Goal: Task Accomplishment & Management: Use online tool/utility

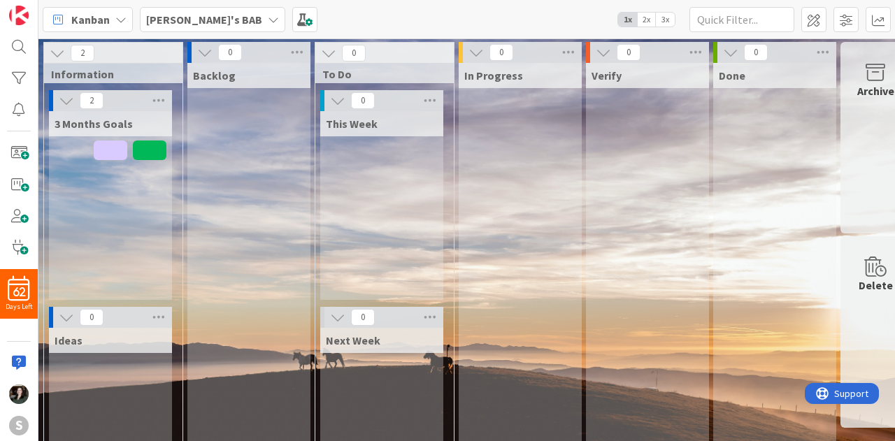
click at [103, 213] on div "3 Months Goals" at bounding box center [110, 205] width 123 height 189
drag, startPoint x: 87, startPoint y: 196, endPoint x: 74, endPoint y: 195, distance: 13.3
click at [74, 195] on div "3 Months Goals" at bounding box center [110, 205] width 123 height 189
click at [29, 153] on span at bounding box center [19, 153] width 28 height 20
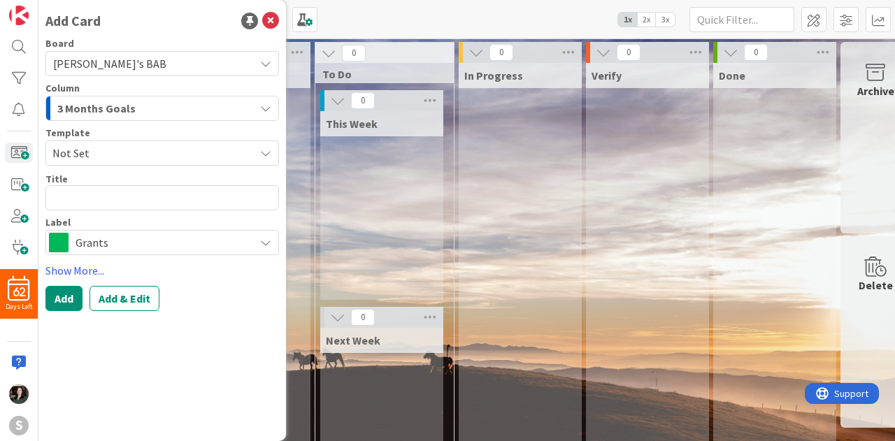
type textarea "x"
type textarea "T"
type textarea "x"
type textarea "Ta"
type textarea "x"
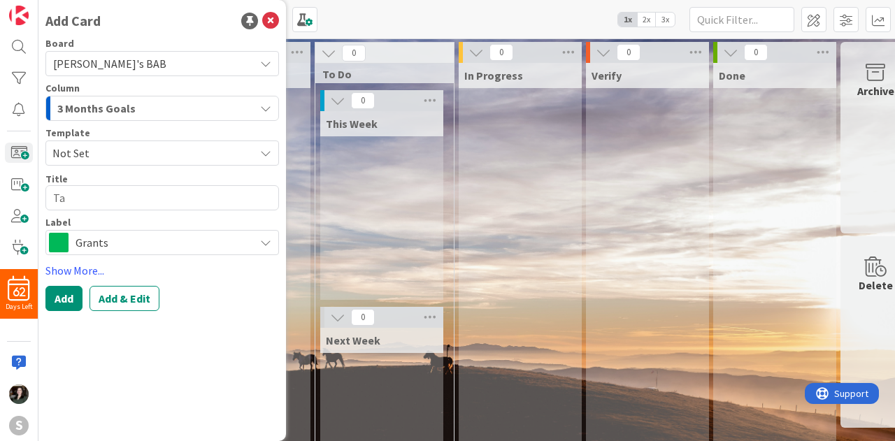
type textarea "Tah"
type textarea "x"
type textarea "Tahn"
type textarea "x"
type textarea "Tah"
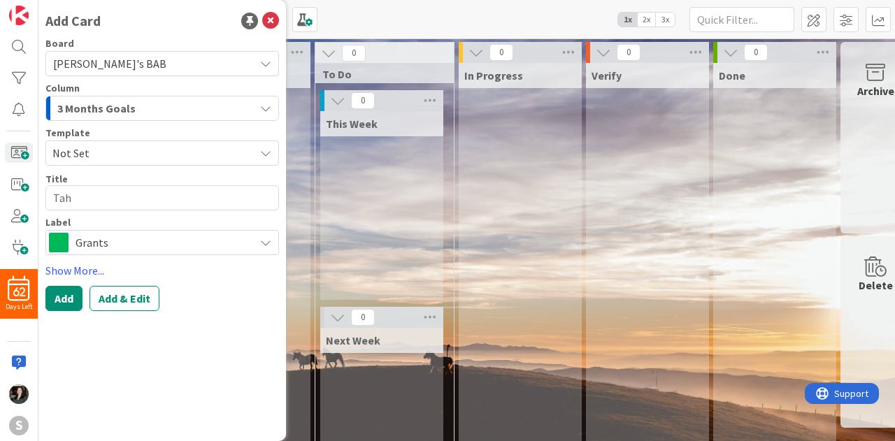
type textarea "x"
type textarea "Ta"
type textarea "x"
type textarea "T"
type textarea "x"
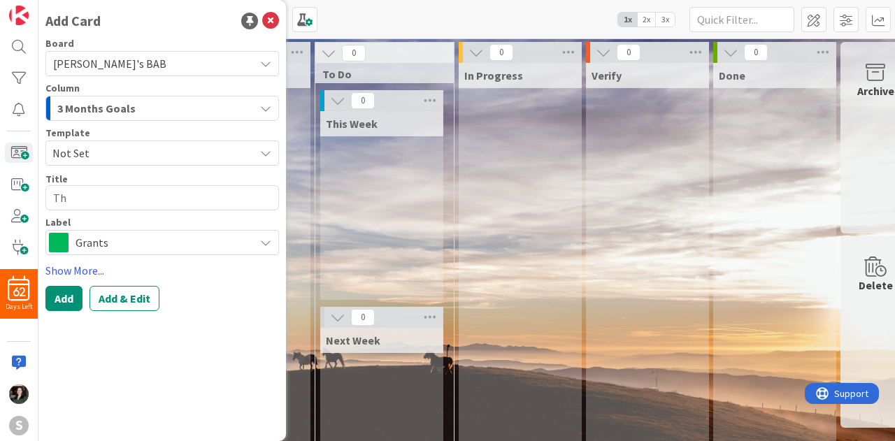
type textarea "Tha"
type textarea "x"
type textarea "Than"
type textarea "x"
type textarea "Thank"
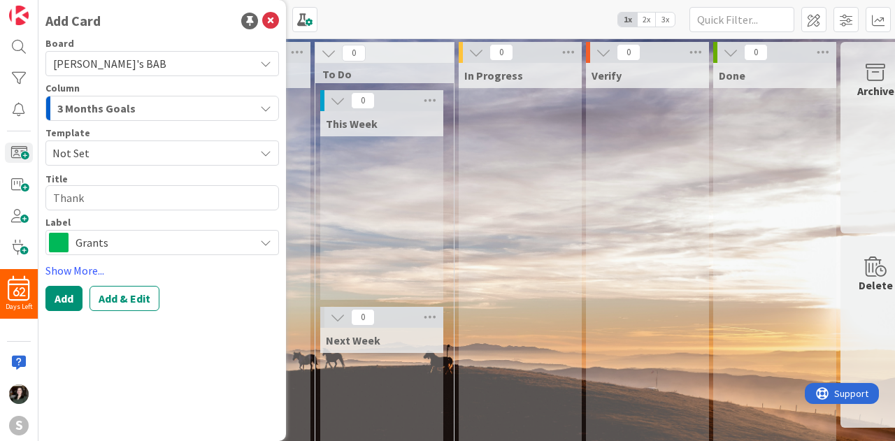
type textarea "x"
type textarea "Thank"
type textarea "x"
type textarea "Thank y"
type textarea "x"
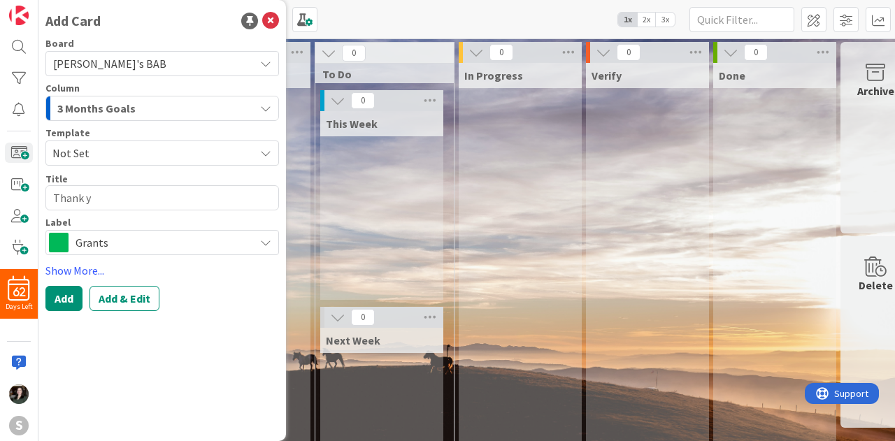
type textarea "Thank yo"
type textarea "x"
type textarea "Thank you"
type textarea "x"
type textarea "Thank you"
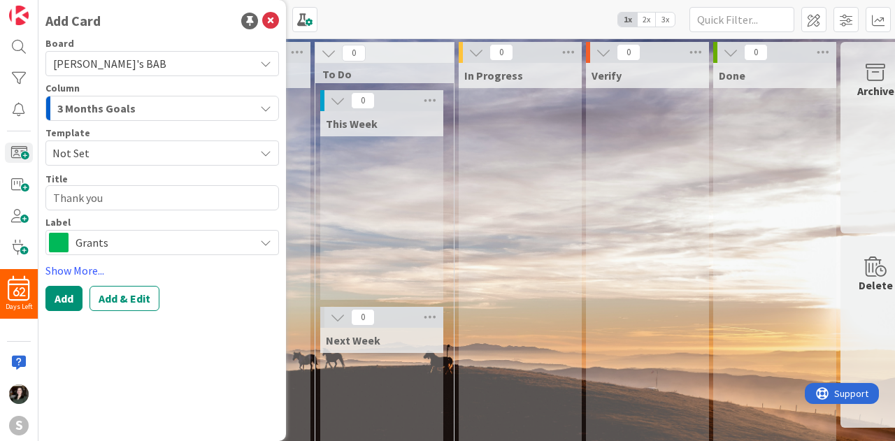
type textarea "x"
type textarea "Thank you n"
type textarea "x"
type textarea "Thank you no"
type textarea "x"
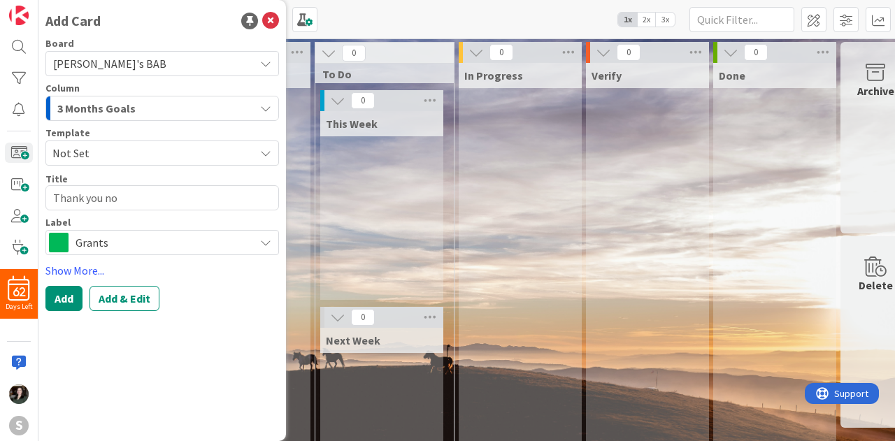
type textarea "Thank you not"
type textarea "x"
type textarea "Thank you note"
type textarea "x"
type textarea "Thank you note"
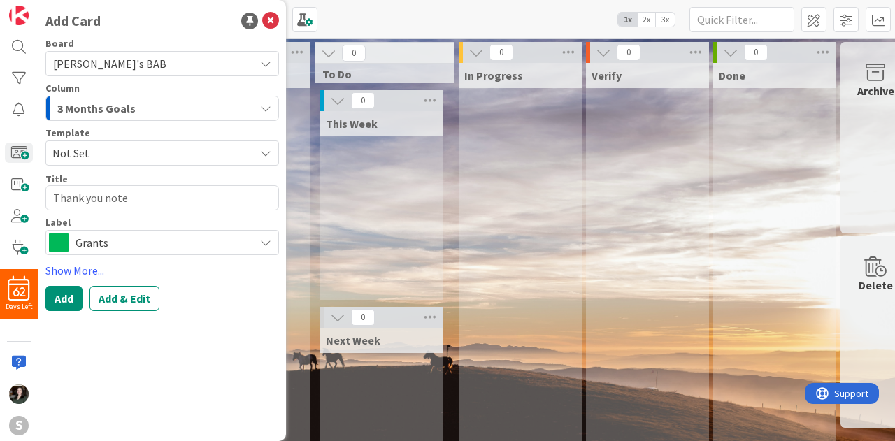
type textarea "x"
type textarea "Thank you note t"
type textarea "x"
type textarea "Thank you note to"
type textarea "x"
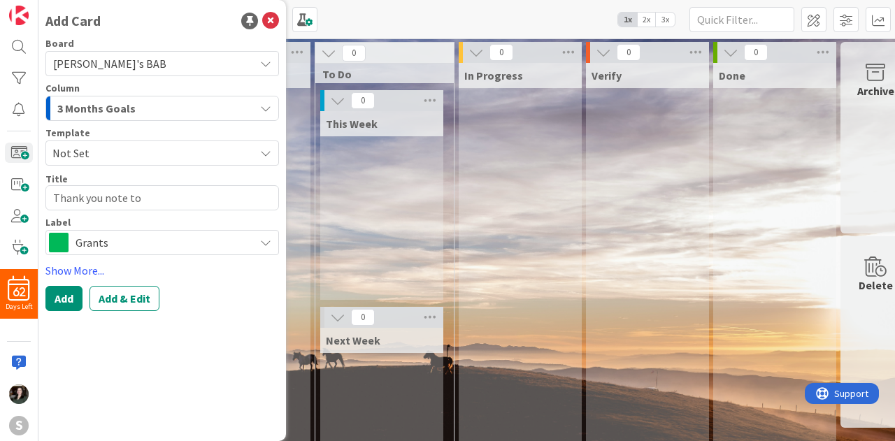
type textarea "Thank you note to"
type textarea "x"
type textarea "Thank you note to J"
type textarea "x"
type textarea "Thank you note to [PERSON_NAME]"
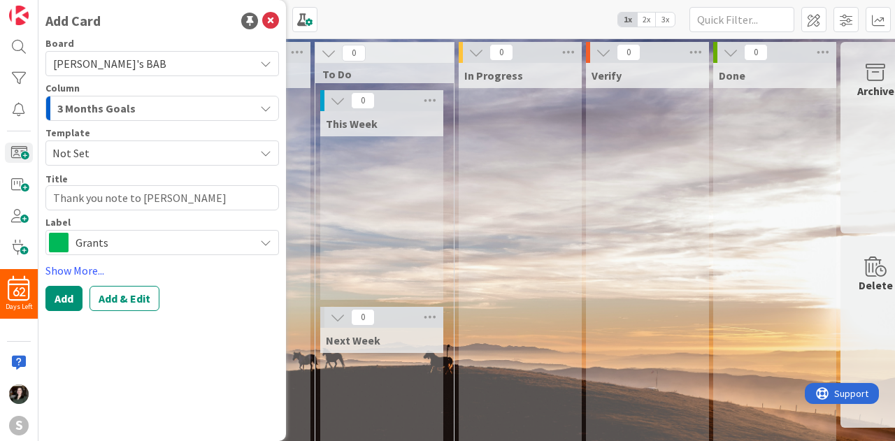
type textarea "x"
type textarea "Thank you note to [DATE]"
type textarea "x"
type textarea "Thank you note to [PERSON_NAME]"
type textarea "x"
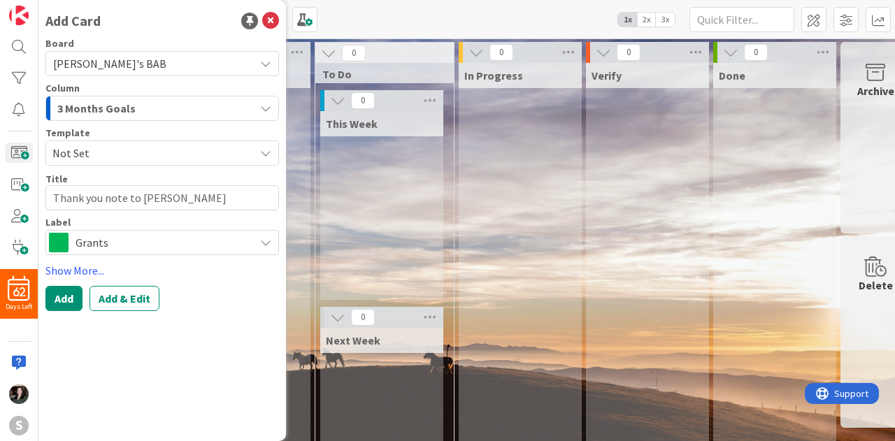
type textarea "Thank you note to [PERSON_NAME]"
click at [161, 116] on div "3 Months Goals" at bounding box center [154, 108] width 201 height 22
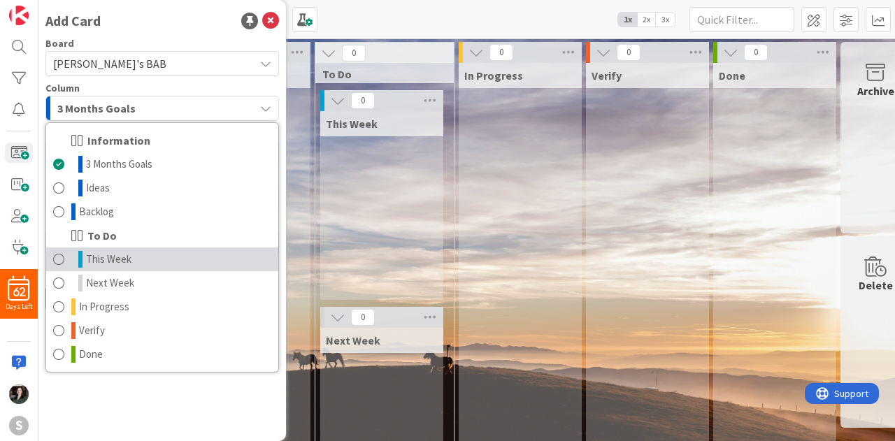
click at [141, 253] on link "This Week" at bounding box center [162, 259] width 232 height 24
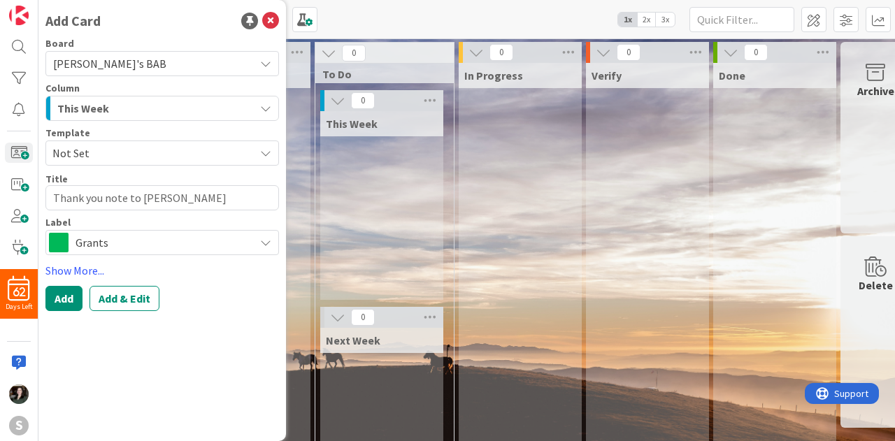
click at [114, 241] on span "Grants" at bounding box center [161, 243] width 172 height 20
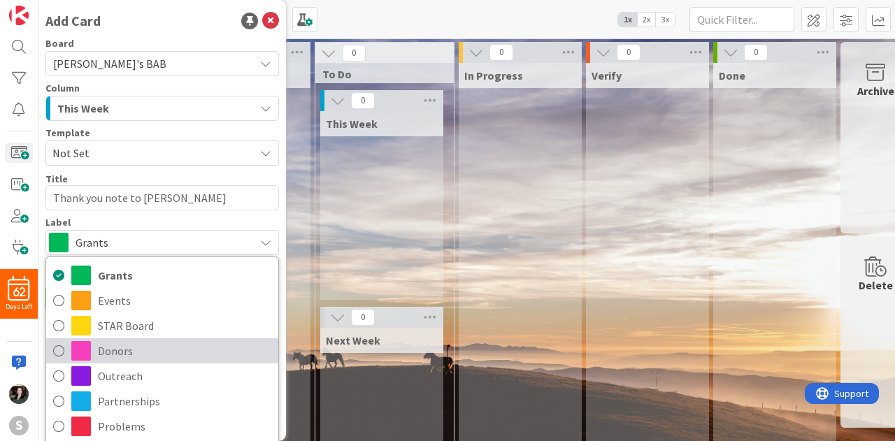
click at [129, 363] on link "Donors" at bounding box center [162, 350] width 232 height 25
type textarea "x"
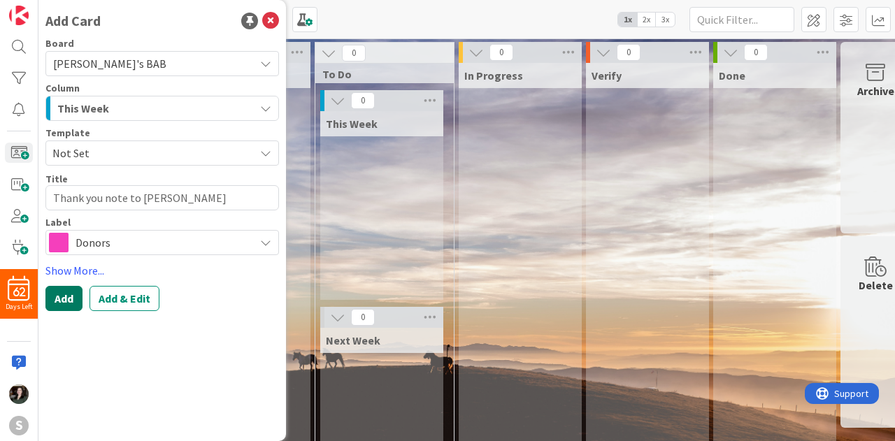
click at [65, 291] on button "Add" at bounding box center [63, 298] width 37 height 25
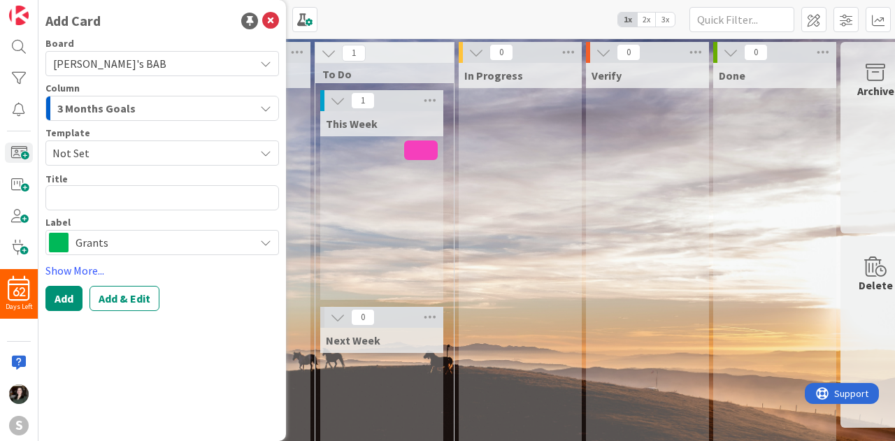
click at [533, 275] on div "In Progress" at bounding box center [519, 293] width 123 height 461
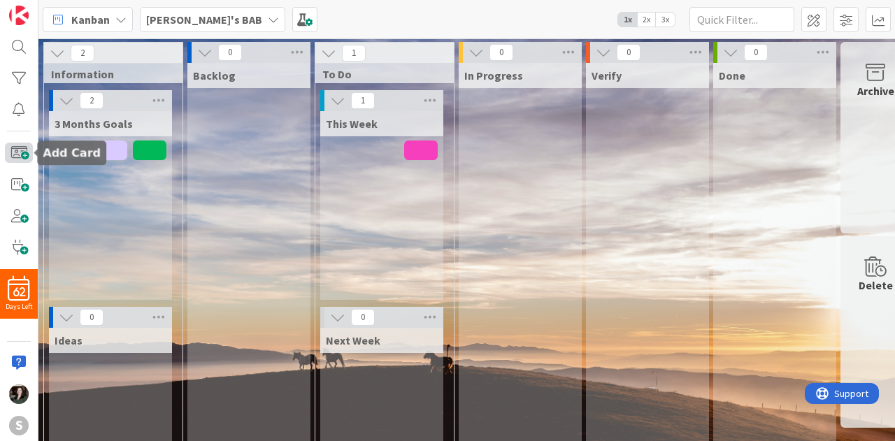
click at [24, 149] on span at bounding box center [19, 153] width 28 height 20
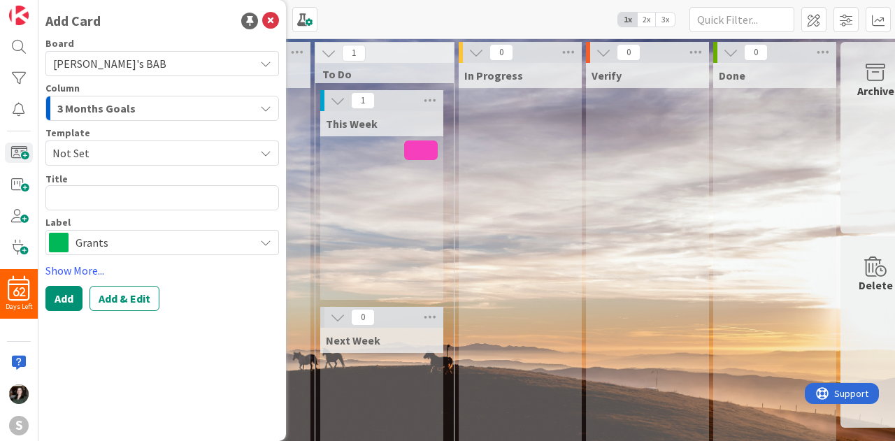
type textarea "x"
type textarea "Em"
type textarea "x"
type textarea "Em,a"
type textarea "x"
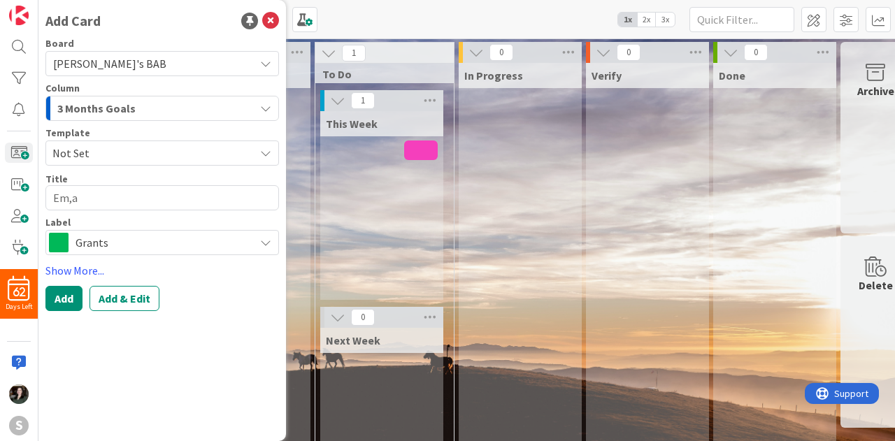
type textarea "Em,"
type textarea "x"
type textarea "Em"
type textarea "x"
type textarea "Emm"
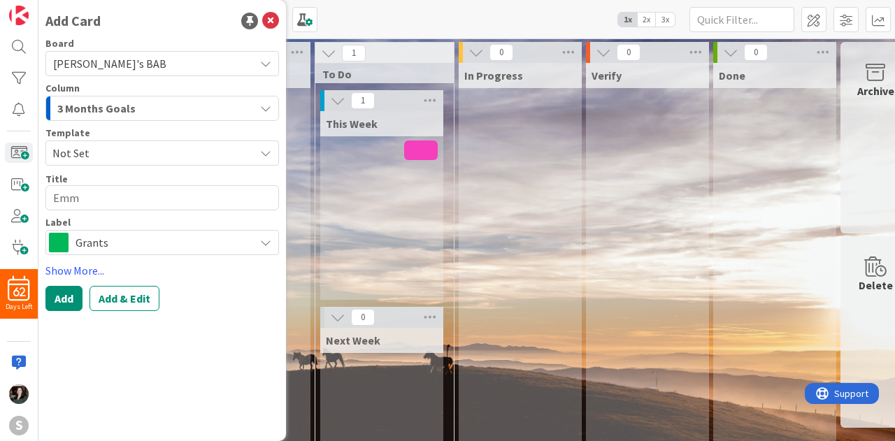
type textarea "x"
type textarea "Ema"
type textarea "x"
type textarea "Emai"
type textarea "x"
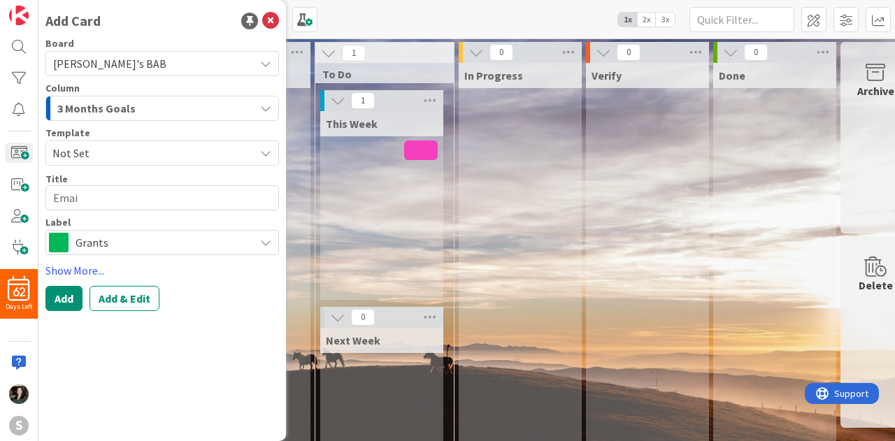
type textarea "Email"
type textarea "x"
type textarea "Email M"
type textarea "x"
type textarea "Email Moi"
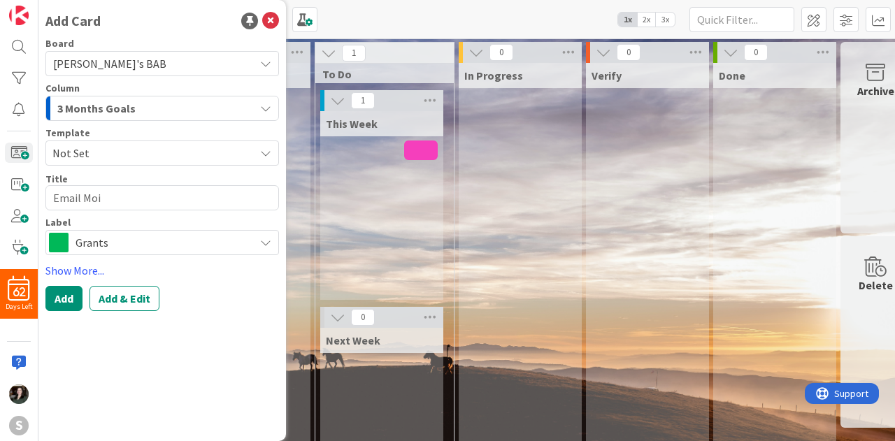
type textarea "x"
type textarea "Email Moin"
type textarea "x"
type textarea "Email Moi"
type textarea "x"
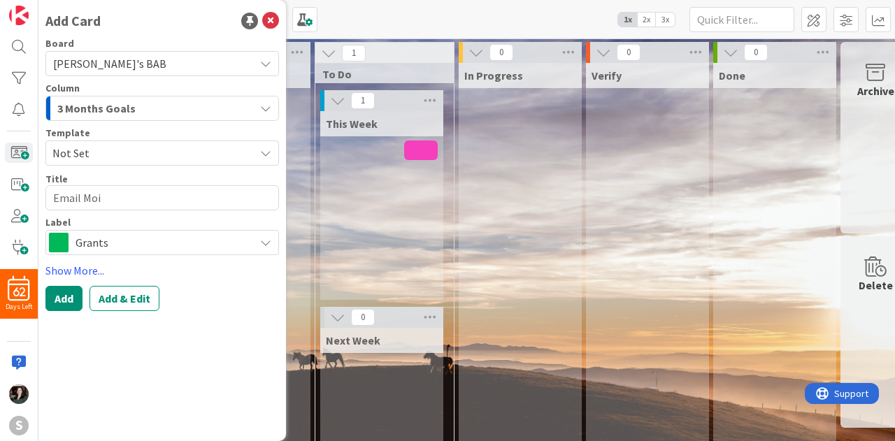
type textarea "Email Mo"
type textarea "x"
type textarea "Email M"
type textarea "x"
type textarea "Email Mi"
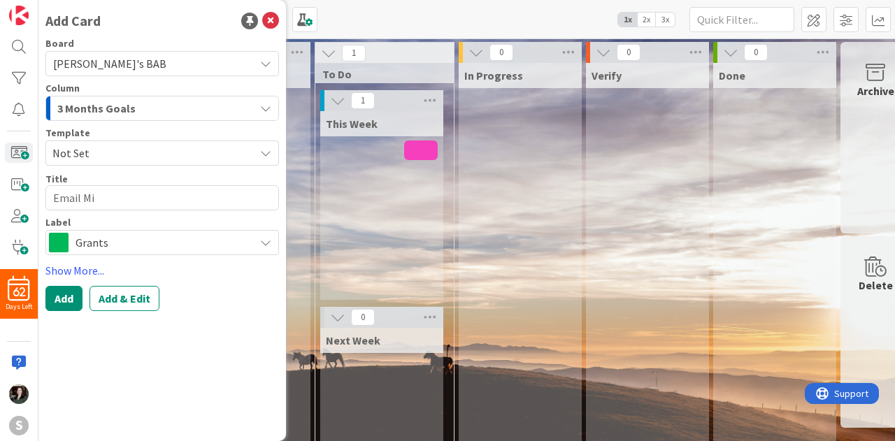
type textarea "x"
type textarea "Email Min"
type textarea "x"
type textarea "Email Mini"
type textarea "x"
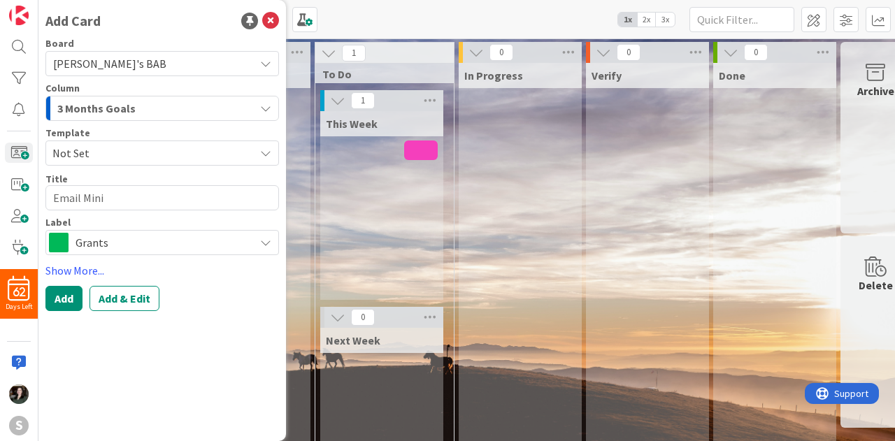
type textarea "Email Mini'"
type textarea "x"
type textarea "Email Mini"
type textarea "x"
type textarea "Email Minis"
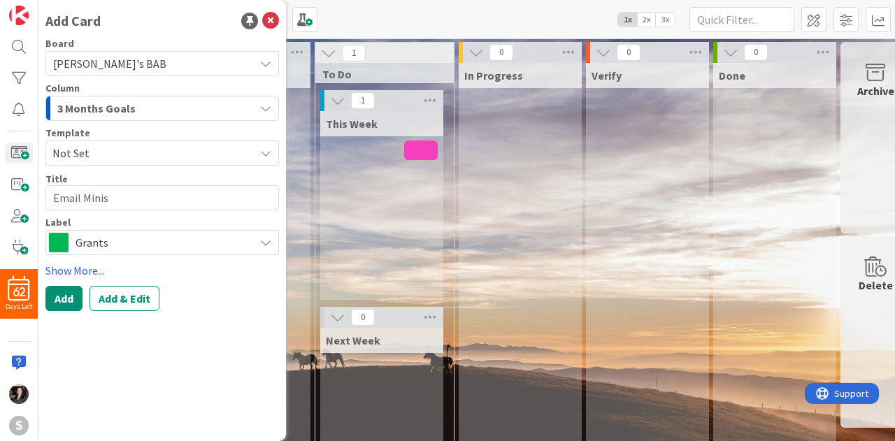
type textarea "x"
type textarea "Email Minis"
type textarea "x"
type textarea "Email Minis V"
type textarea "x"
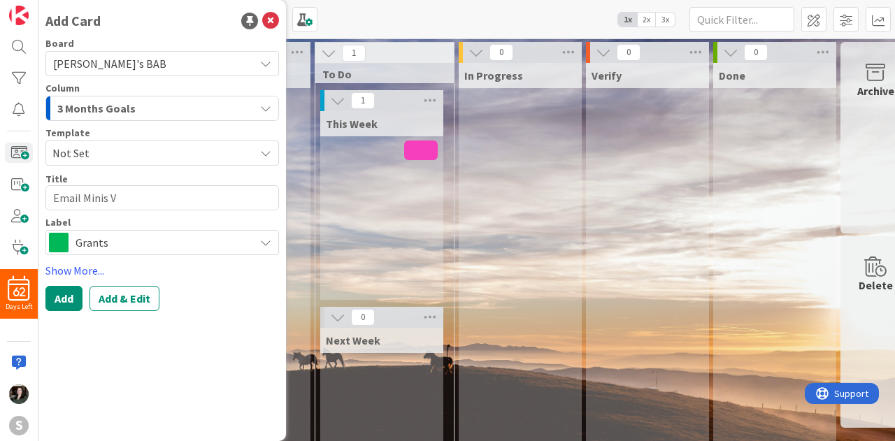
type textarea "Email Minis Vi"
type textarea "x"
type textarea "Email Minis Vis"
type textarea "x"
type textarea "Email Minis Visi"
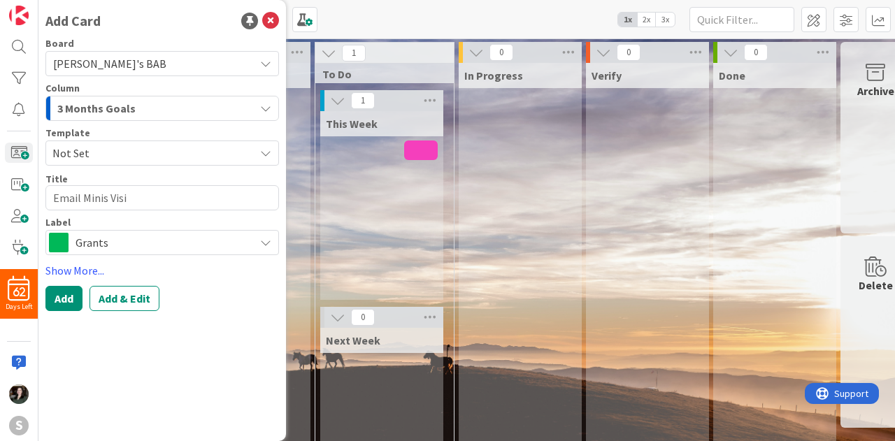
type textarea "x"
type textarea "Email Minis Visit"
type textarea "x"
type textarea "Email Minis Visit"
type textarea "x"
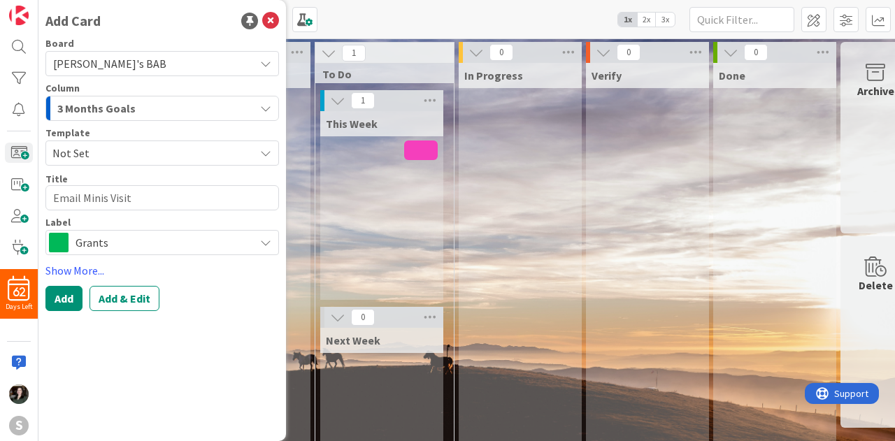
type textarea "Email Minis Visit S"
type textarea "x"
type textarea "Email Minis Visit Sp"
type textarea "x"
type textarea "Email Minis Visit Spo"
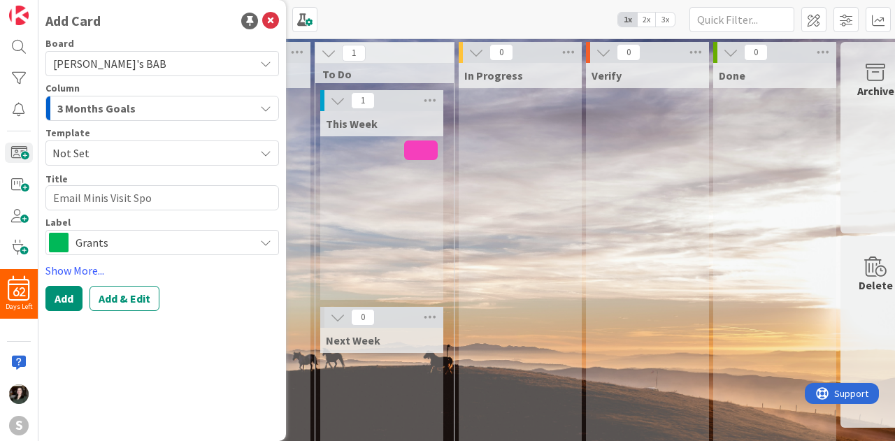
type textarea "x"
type textarea "Email Minis Visit Spon"
type textarea "x"
type textarea "Email Minis Visit Sponso"
type textarea "x"
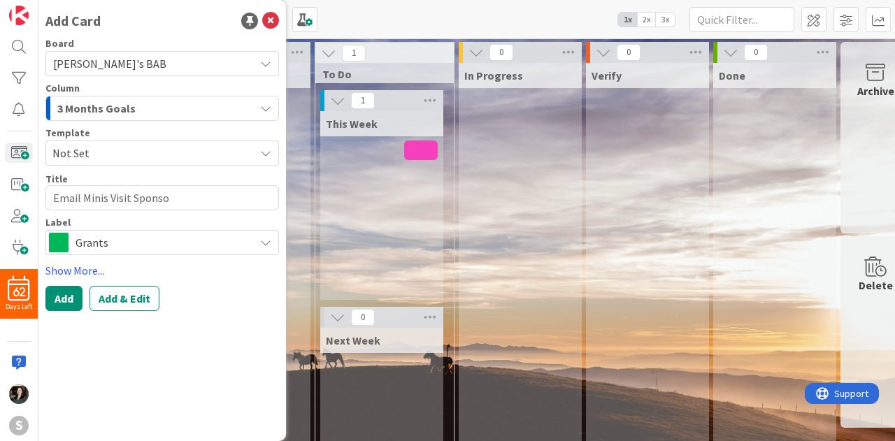
type textarea "Email Minis Visit Sponsor"
type textarea "x"
type textarea "Email Minis Visit Sponsors"
type textarea "x"
type textarea "Email Minis Visit Sponsors"
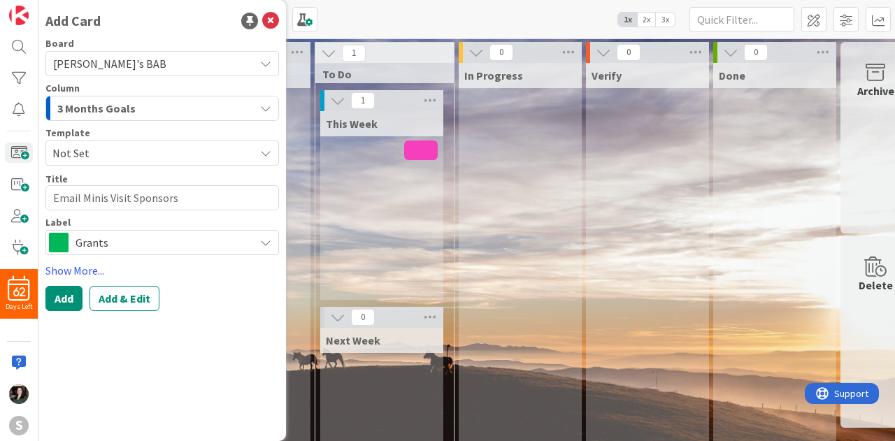
type textarea "x"
type textarea "Email Minis Visit Sponsors f"
type textarea "x"
type textarea "Email Minis Visit Sponsors fo"
type textarea "x"
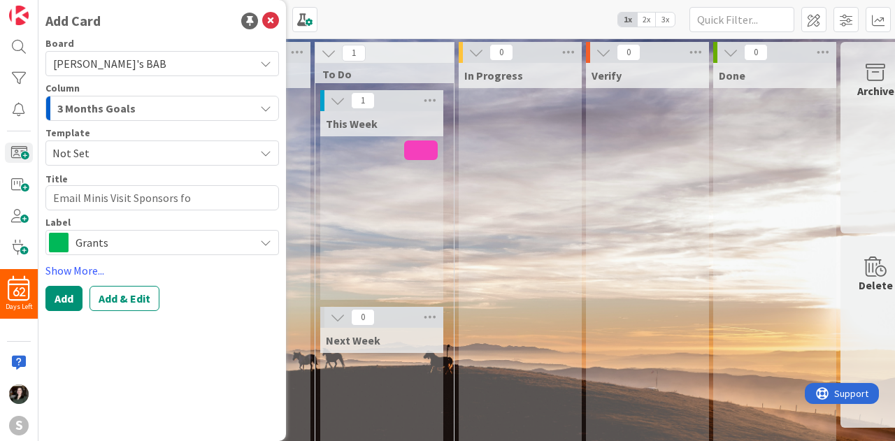
type textarea "Email Minis Visit Sponsors for"
type textarea "x"
type textarea "Email Minis Visit Sponsors for"
type textarea "x"
type textarea "Email Minis Visit Sponsors for S"
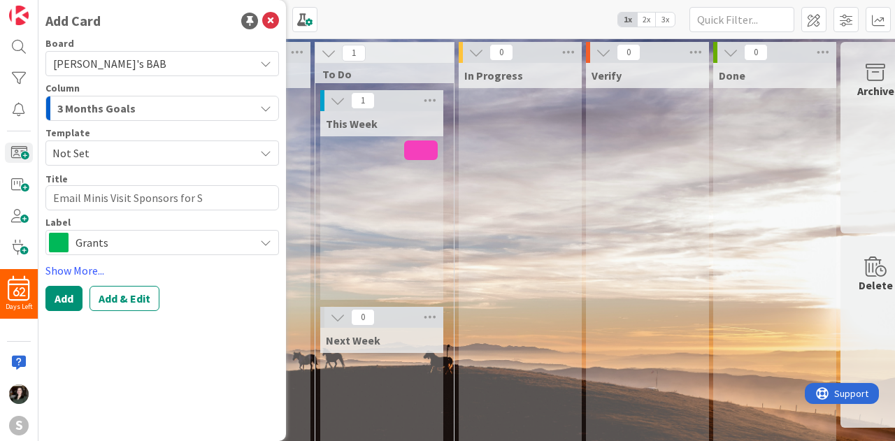
type textarea "x"
type textarea "Email Minis Visit Sponsors for So"
type textarea "x"
type textarea "Email Minis Visit Sponsors for Son"
type textarea "x"
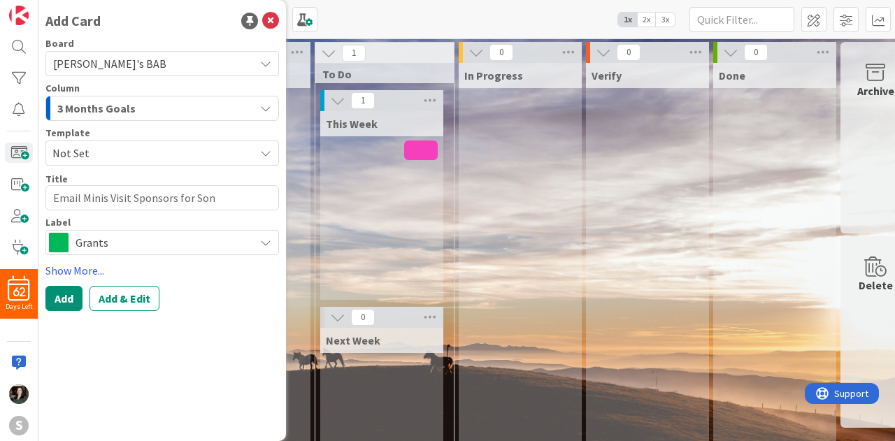
type textarea "Email Minis Visit Sponsors for Song"
type textarea "x"
type textarea "Email Minis Visit Sponsors for Songw"
type textarea "x"
type textarea "Email Minis Visit Sponsors for Songwr"
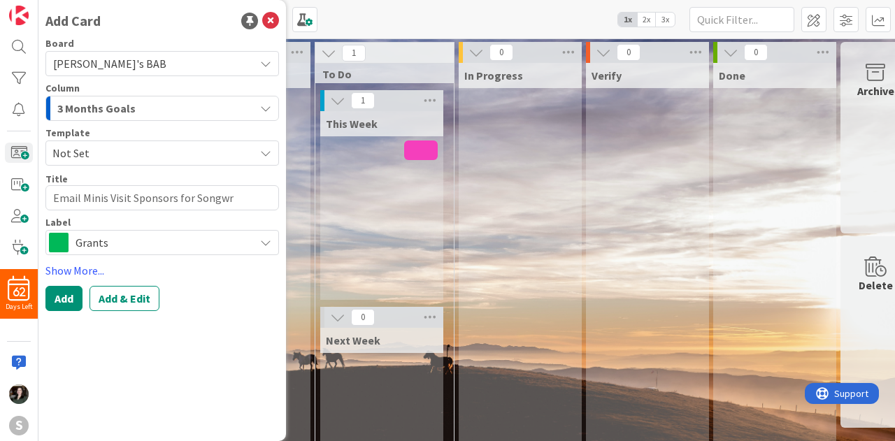
type textarea "x"
type textarea "Email Minis Visit Sponsors for Songwri"
type textarea "x"
type textarea "Email Minis Visit Sponsors for Songwrit"
type textarea "x"
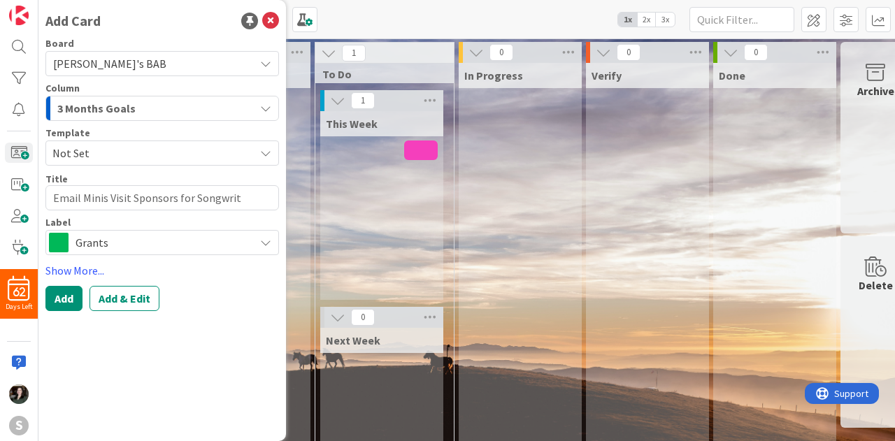
type textarea "Email Minis Visit Sponsors for Songwrite"
type textarea "x"
type textarea "Email Minis Visit Sponsors for Songwriter"
type textarea "x"
type textarea "Email Minis Visit Sponsors for Songwriters"
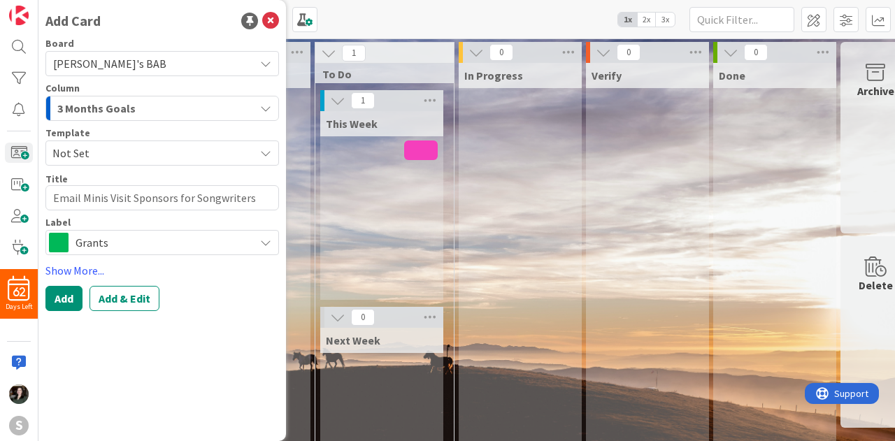
click at [139, 252] on div "Grants" at bounding box center [161, 242] width 233 height 25
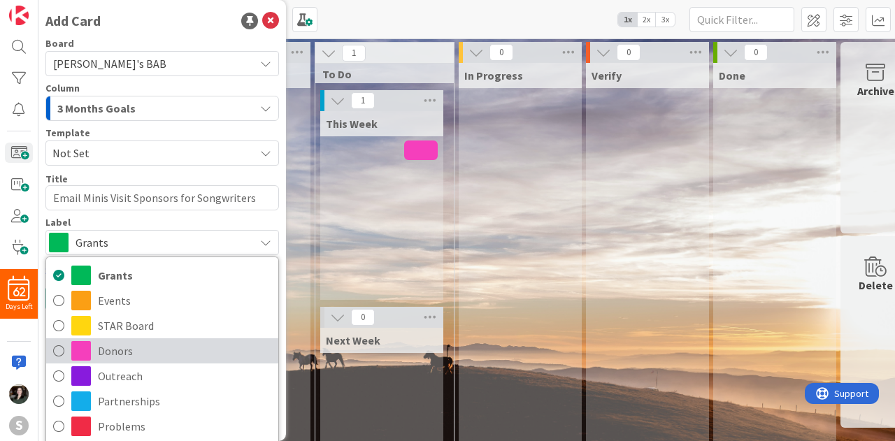
click at [144, 346] on span "Donors" at bounding box center [184, 350] width 173 height 21
type textarea "x"
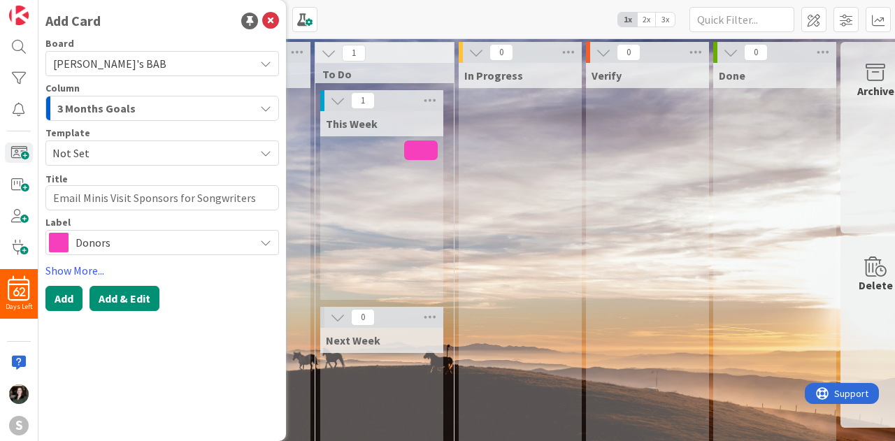
click at [113, 307] on button "Add & Edit" at bounding box center [124, 298] width 70 height 25
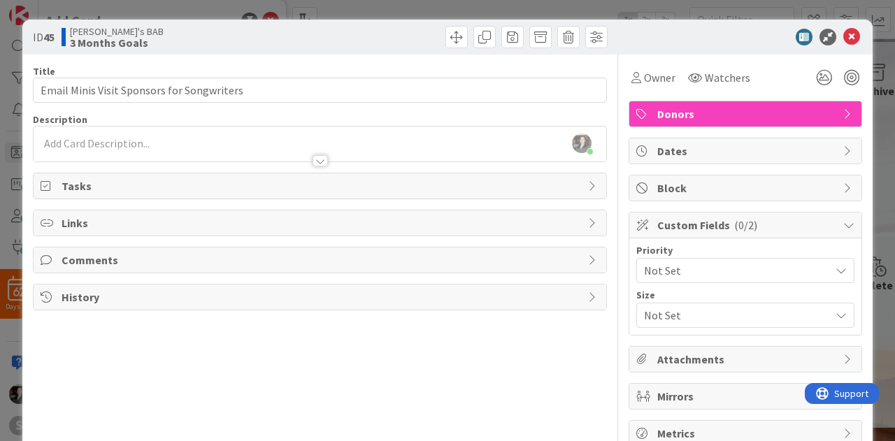
click at [96, 191] on span "Tasks" at bounding box center [321, 186] width 519 height 17
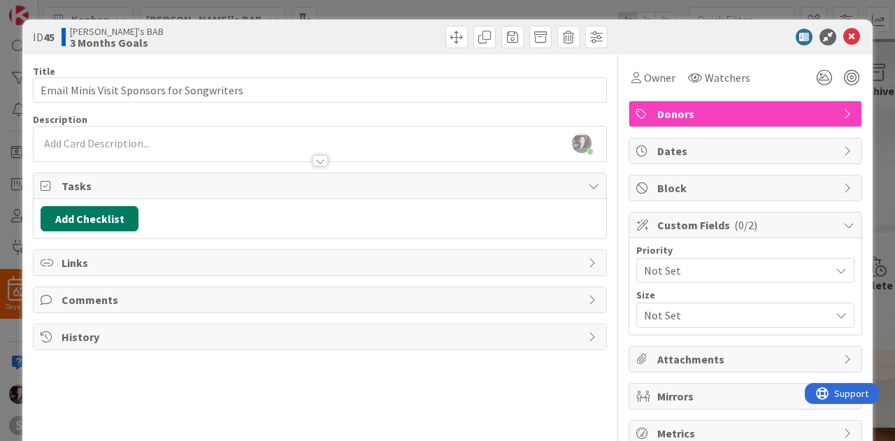
click at [103, 219] on button "Add Checklist" at bounding box center [90, 218] width 98 height 25
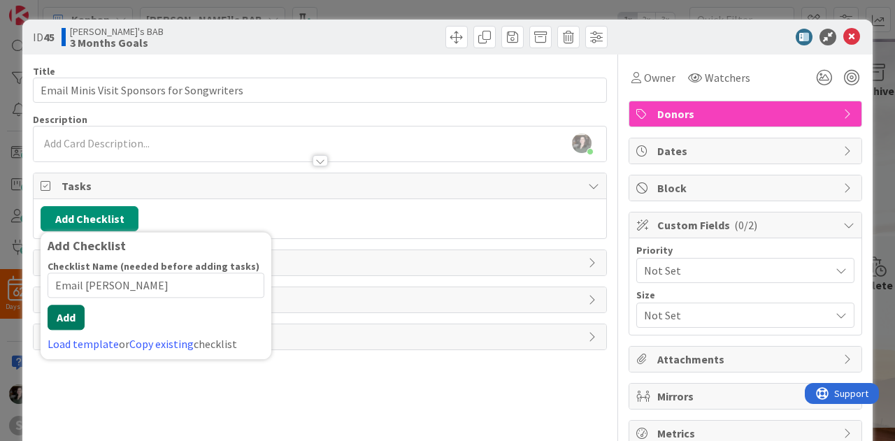
type input "Email [PERSON_NAME]"
click at [59, 328] on div "Checklist Name (needed before adding tasks) 18 / 64 Email [PERSON_NAME] Add Loa…" at bounding box center [156, 306] width 217 height 92
click at [62, 312] on button "Add" at bounding box center [66, 317] width 37 height 25
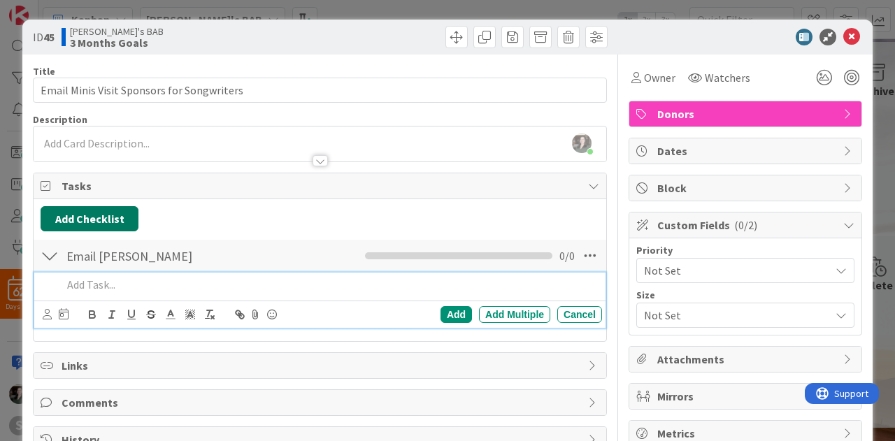
click at [66, 222] on button "Add Checklist" at bounding box center [90, 218] width 98 height 25
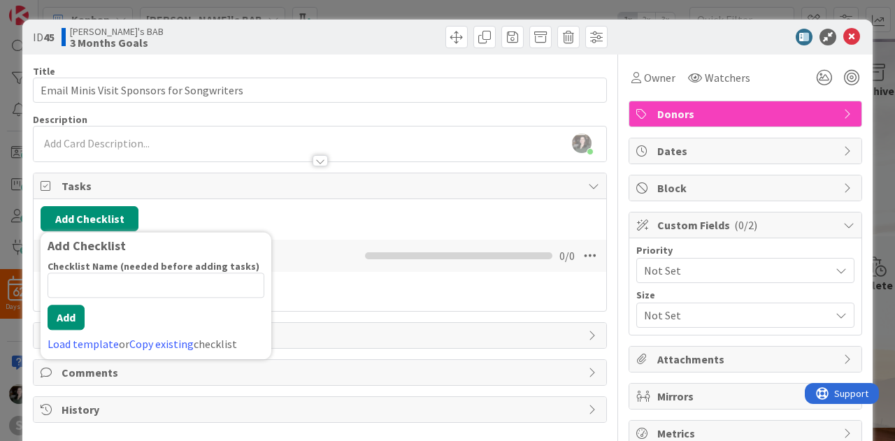
click at [260, 178] on span "Tasks" at bounding box center [321, 186] width 519 height 17
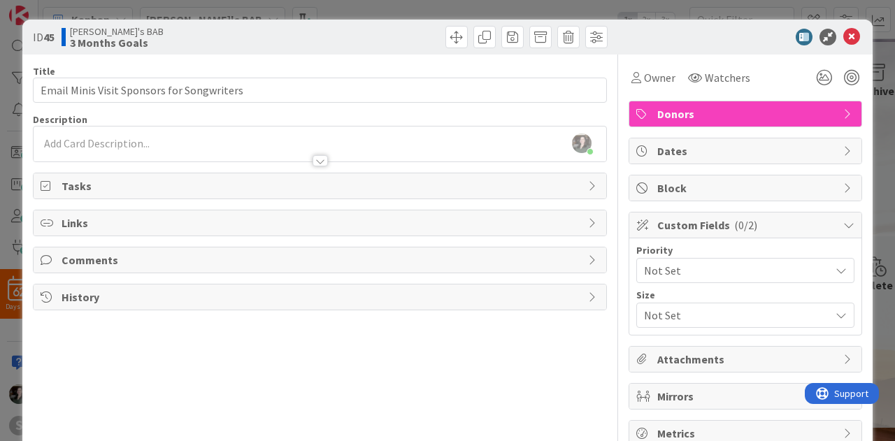
click at [93, 187] on span "Tasks" at bounding box center [321, 186] width 519 height 17
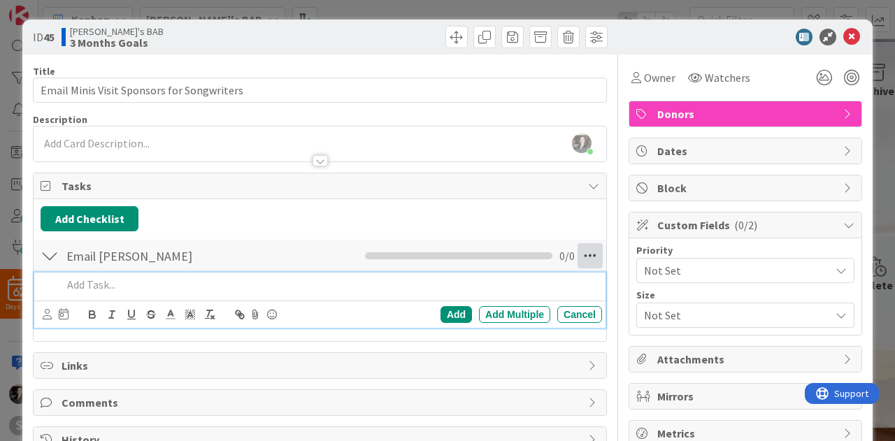
click at [583, 245] on icon at bounding box center [589, 255] width 25 height 25
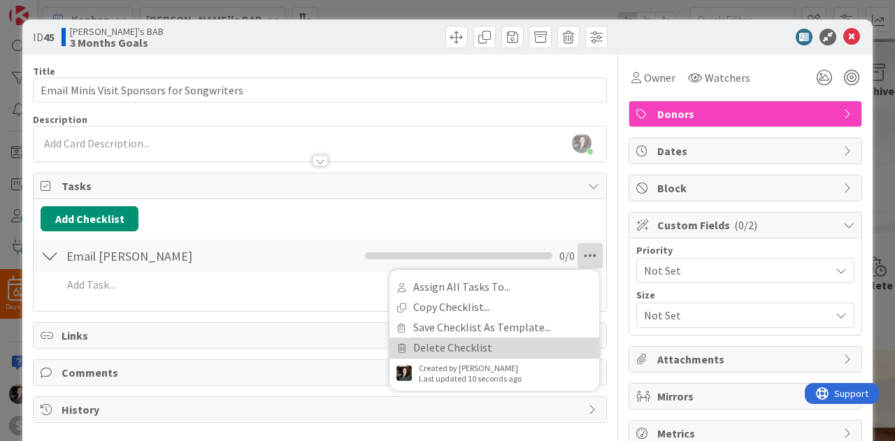
click at [510, 340] on link "Delete Checklist" at bounding box center [494, 348] width 210 height 20
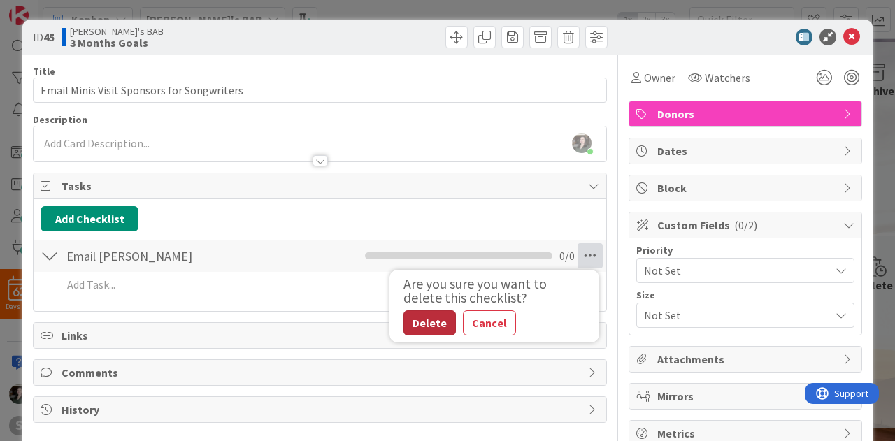
click at [424, 327] on button "Delete" at bounding box center [429, 322] width 52 height 25
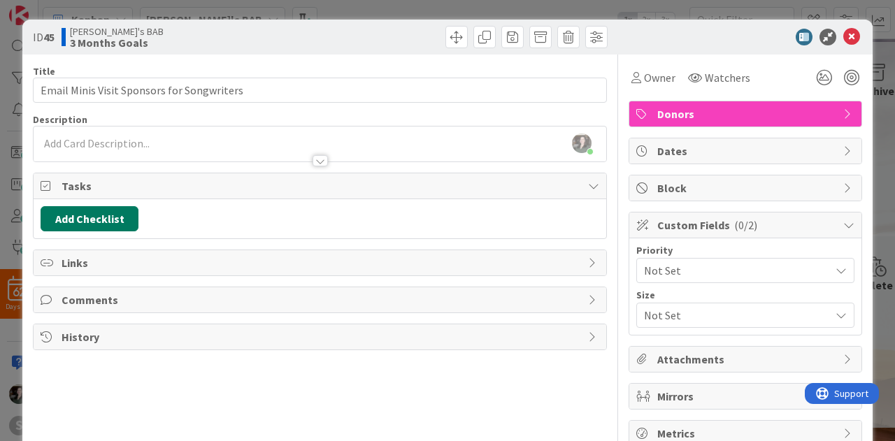
click at [97, 215] on button "Add Checklist" at bounding box center [90, 218] width 98 height 25
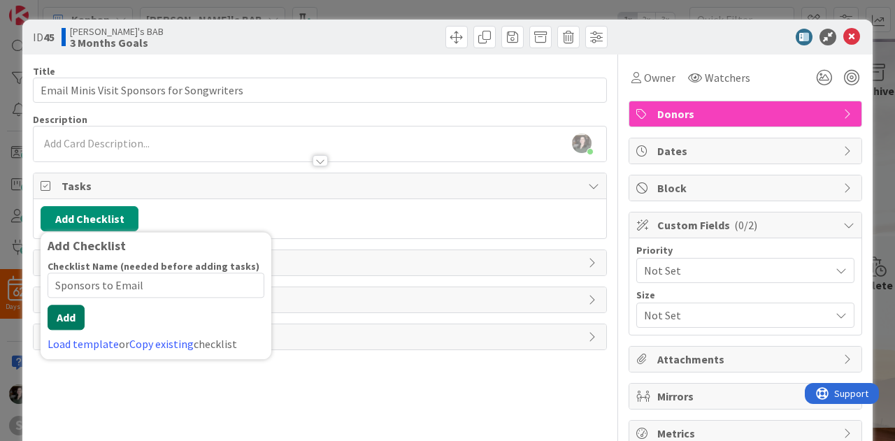
type input "Sponsors to Email"
click at [62, 335] on div "Checklist Name (needed before adding tasks) 17 / 64 Sponsors to Email Add Load …" at bounding box center [156, 306] width 217 height 92
click at [64, 321] on button "Add" at bounding box center [66, 317] width 37 height 25
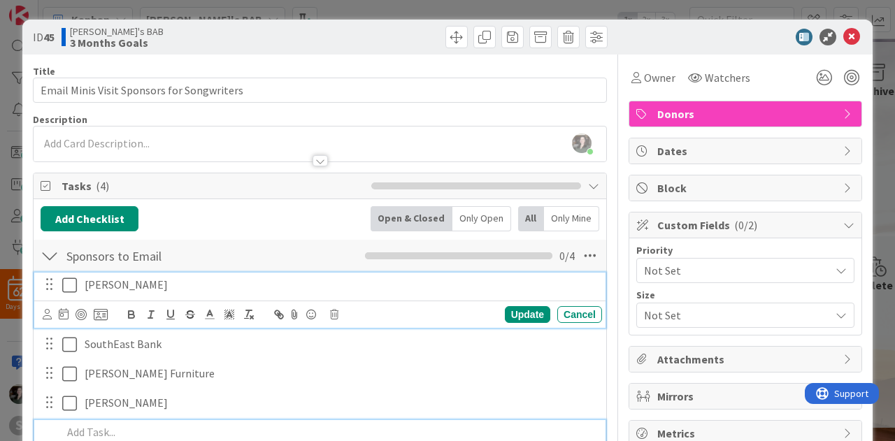
click at [179, 294] on div "[PERSON_NAME]" at bounding box center [340, 285] width 523 height 24
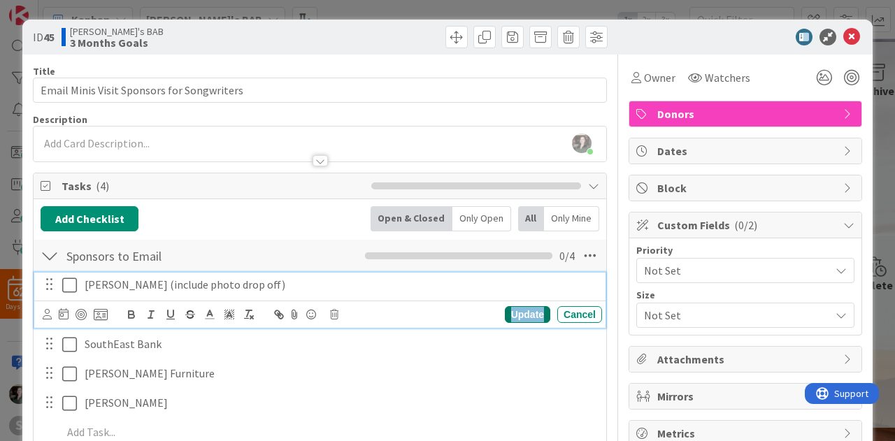
click at [531, 312] on div "Update" at bounding box center [527, 314] width 45 height 17
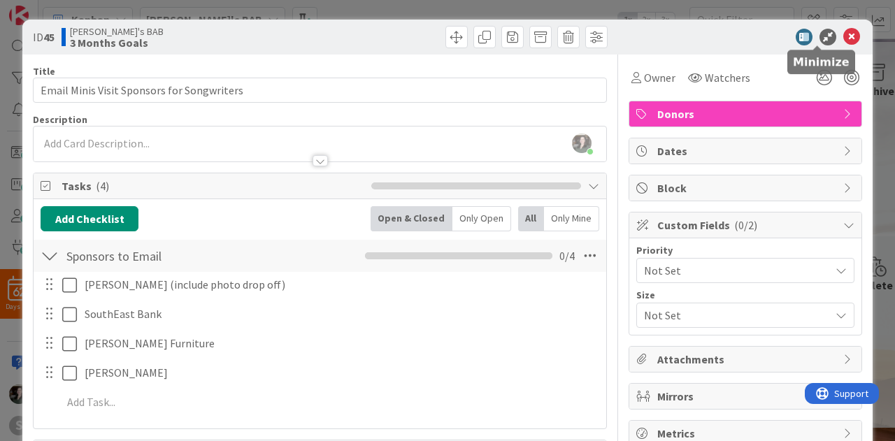
click at [819, 38] on icon at bounding box center [827, 37] width 17 height 17
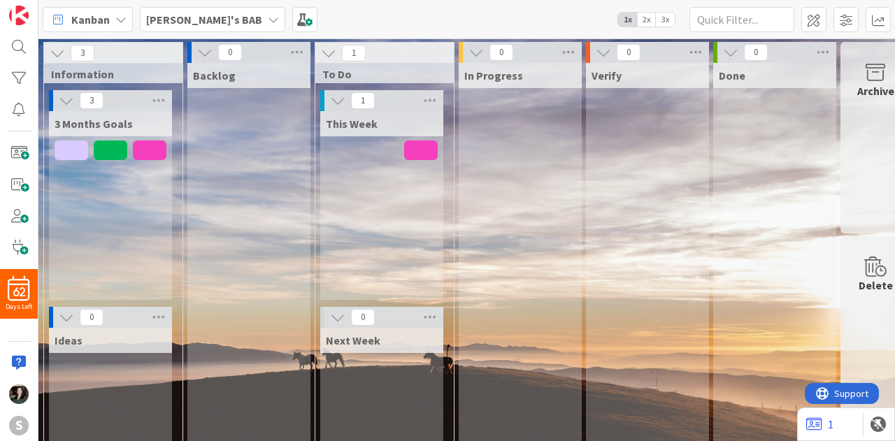
click at [835, 422] on div "1" at bounding box center [846, 424] width 98 height 34
click at [815, 424] on icon at bounding box center [814, 424] width 16 height 14
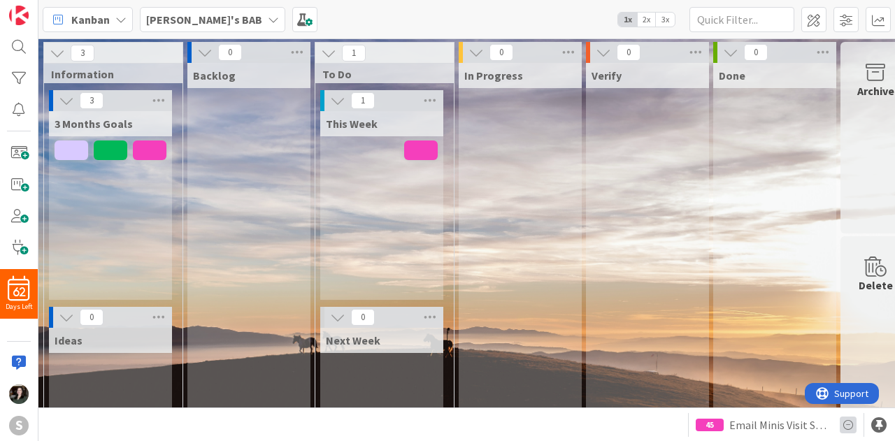
click at [851, 426] on icon at bounding box center [847, 425] width 17 height 17
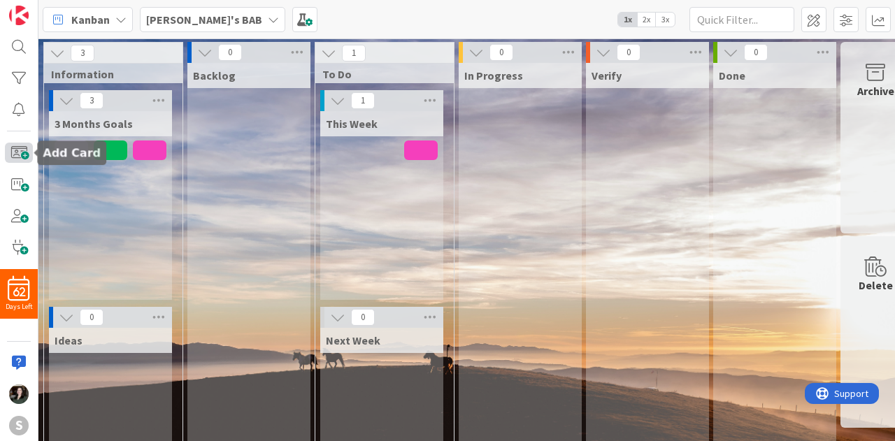
click at [20, 154] on span at bounding box center [19, 153] width 28 height 20
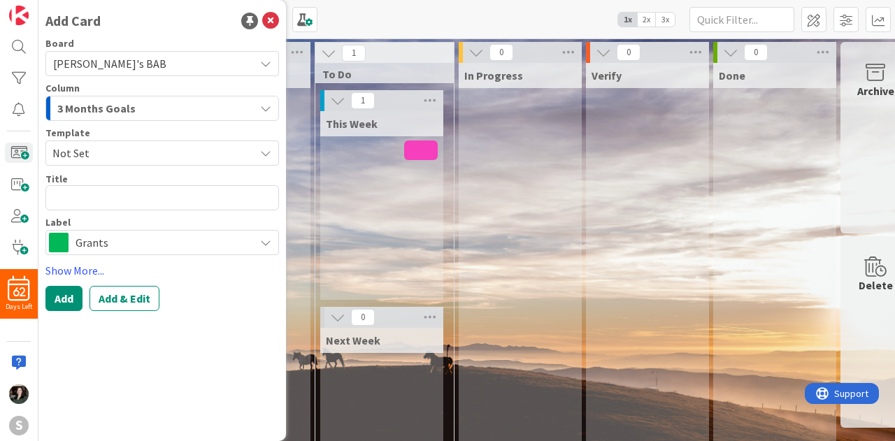
type textarea "x"
type textarea "W"
type textarea "x"
type textarea "We"
type textarea "x"
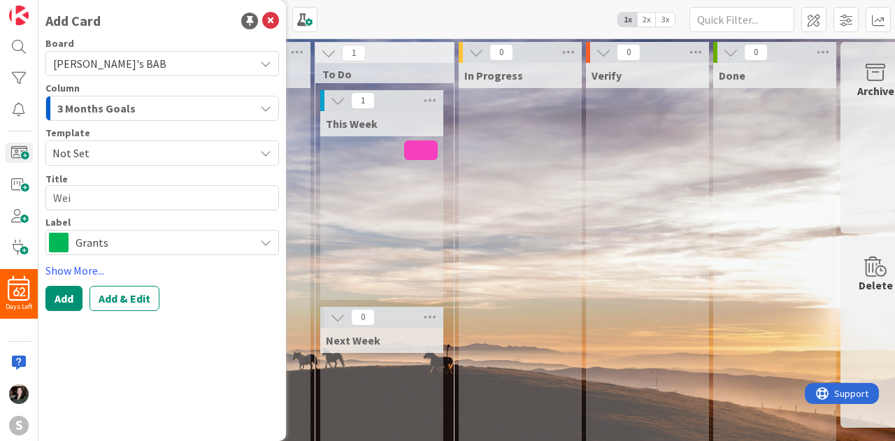
type textarea "[PERSON_NAME]"
type textarea "x"
type textarea "[PERSON_NAME]"
type textarea "x"
type textarea "[PERSON_NAME] G"
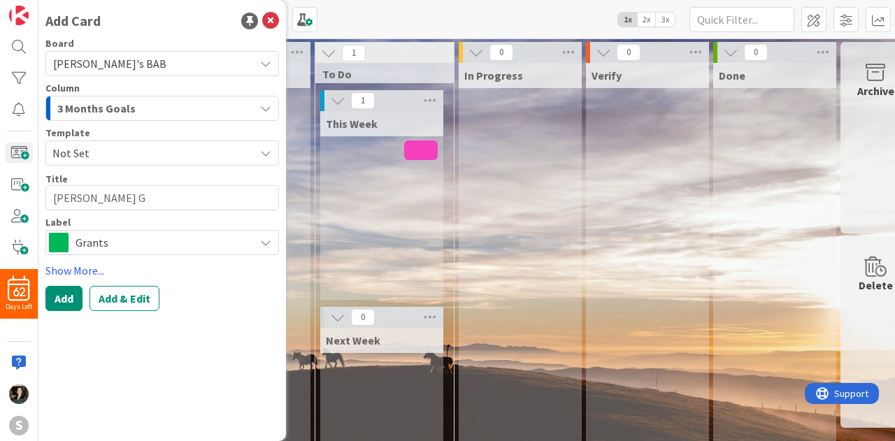
type textarea "x"
type textarea "[PERSON_NAME]"
type textarea "x"
type textarea "[PERSON_NAME] Gra"
type textarea "x"
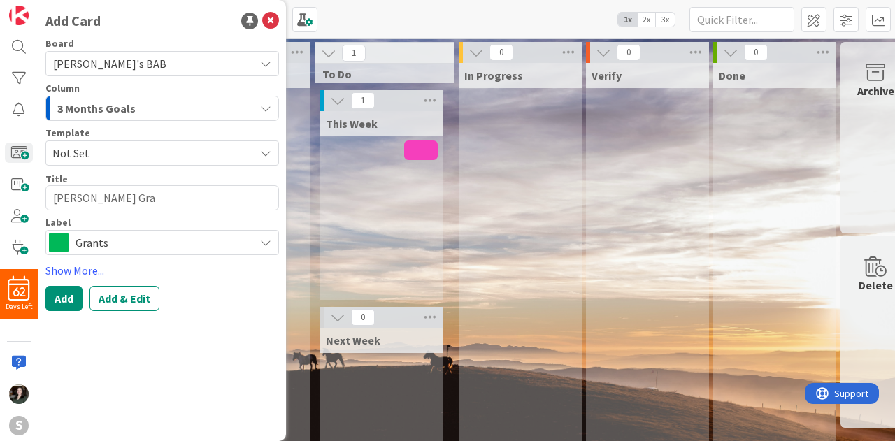
type textarea "[PERSON_NAME] Gran"
type textarea "x"
type textarea "[PERSON_NAME]"
type textarea "x"
type textarea "[PERSON_NAME]"
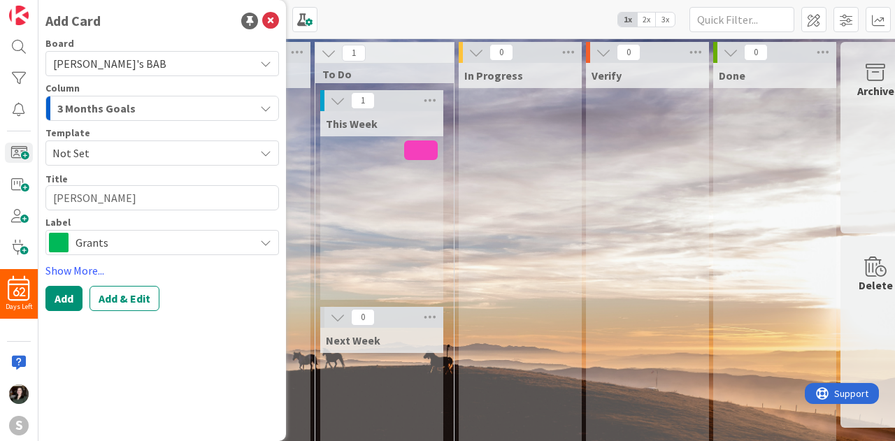
type textarea "x"
type textarea "[PERSON_NAME] S"
type textarea "x"
type textarea "[PERSON_NAME] She"
type textarea "x"
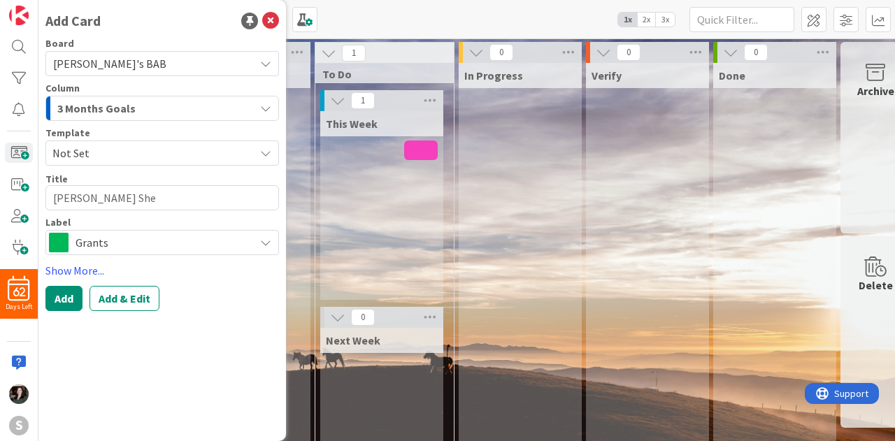
type textarea "[PERSON_NAME] Shee"
type textarea "x"
type textarea "[PERSON_NAME] Sheet"
type textarea "x"
type textarea "[PERSON_NAME] Shee"
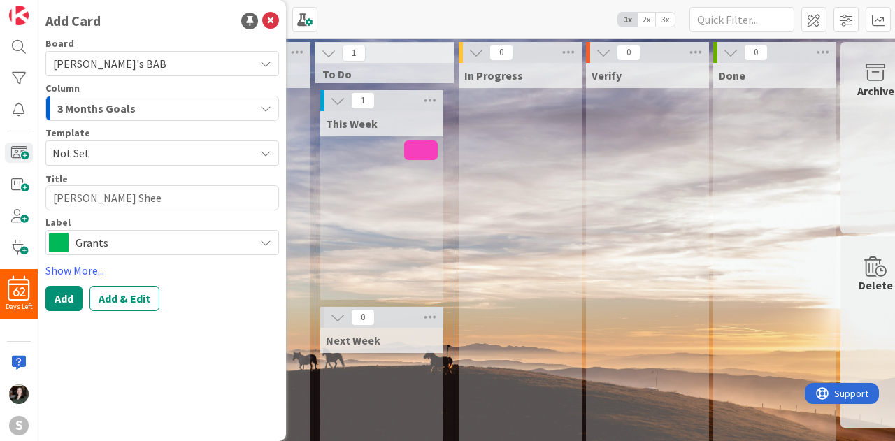
type textarea "x"
type textarea "[PERSON_NAME] She"
type textarea "x"
type textarea "[PERSON_NAME] Sh"
type textarea "x"
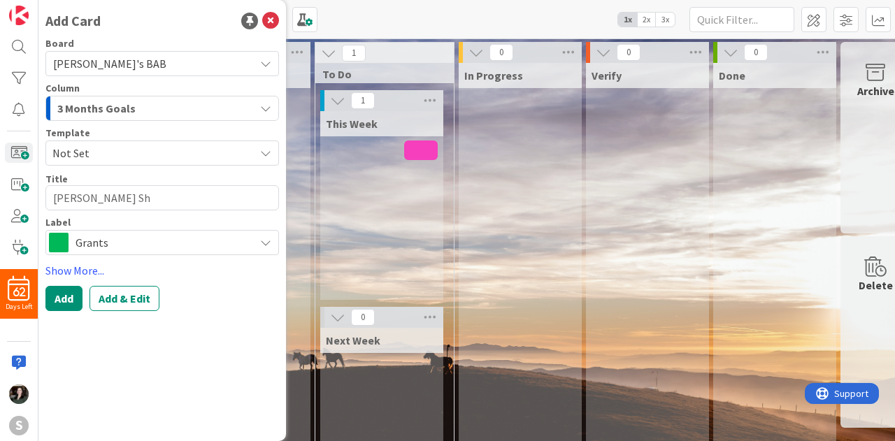
type textarea "[PERSON_NAME] S"
click at [67, 303] on button "Add" at bounding box center [63, 298] width 37 height 25
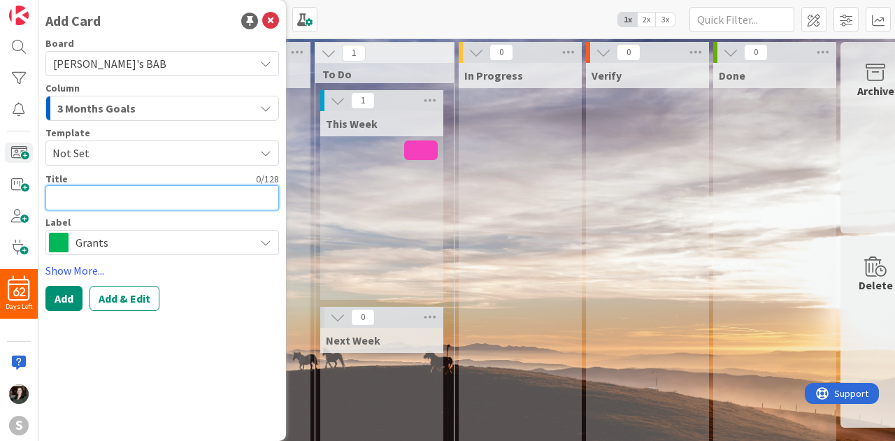
click at [75, 202] on textarea at bounding box center [161, 197] width 233 height 25
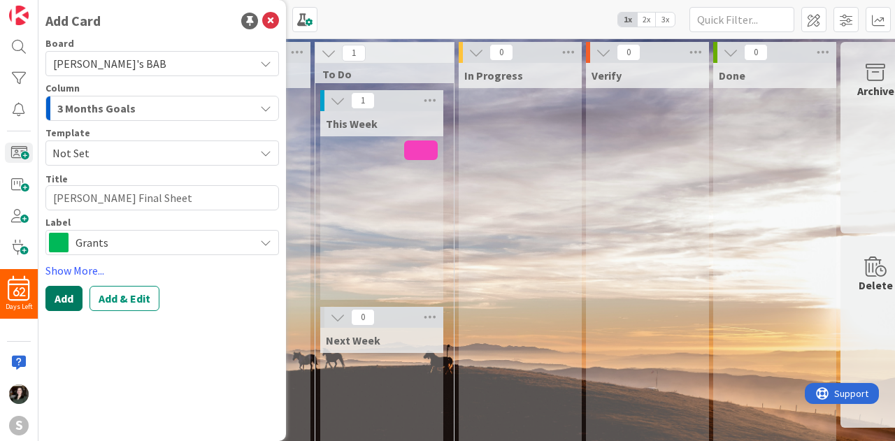
click at [67, 304] on button "Add" at bounding box center [63, 298] width 37 height 25
click at [145, 156] on span "Not Set" at bounding box center [148, 153] width 192 height 18
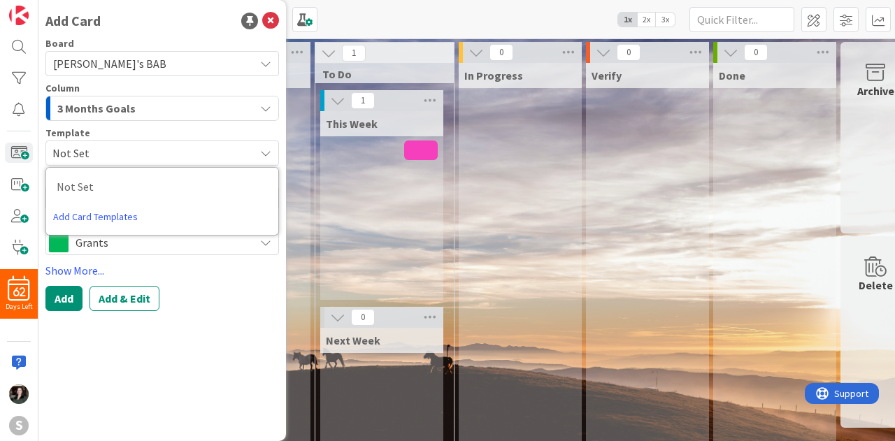
click at [145, 156] on span "Not Set" at bounding box center [148, 153] width 192 height 18
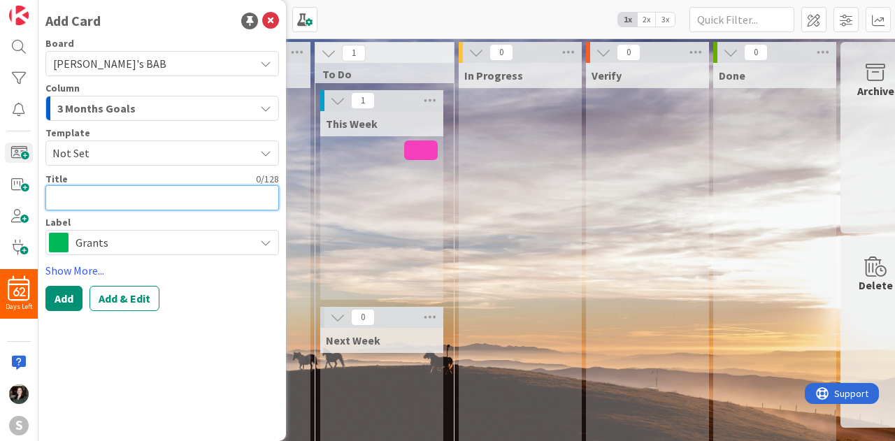
click at [149, 195] on textarea at bounding box center [161, 197] width 233 height 25
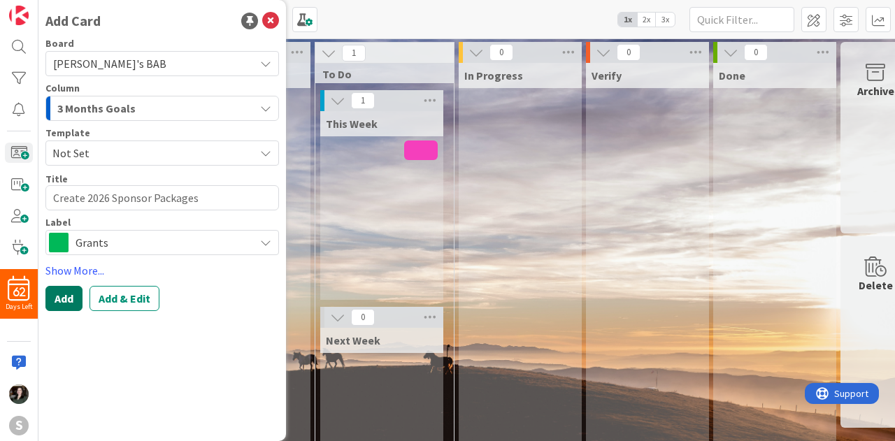
click at [64, 294] on button "Add" at bounding box center [63, 298] width 37 height 25
click at [270, 20] on icon at bounding box center [270, 21] width 17 height 17
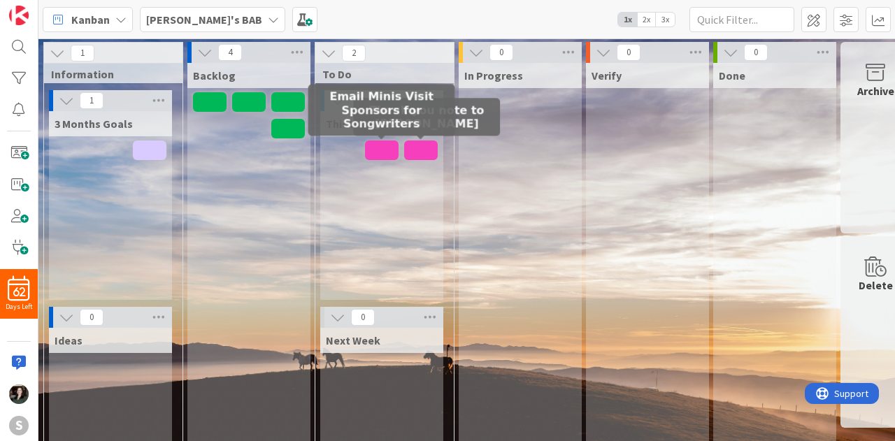
click at [377, 148] on span at bounding box center [382, 150] width 34 height 20
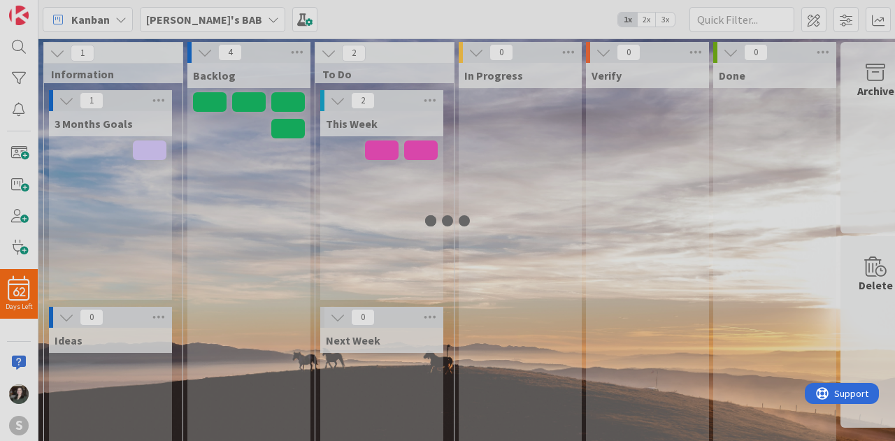
click at [377, 148] on div at bounding box center [447, 220] width 895 height 441
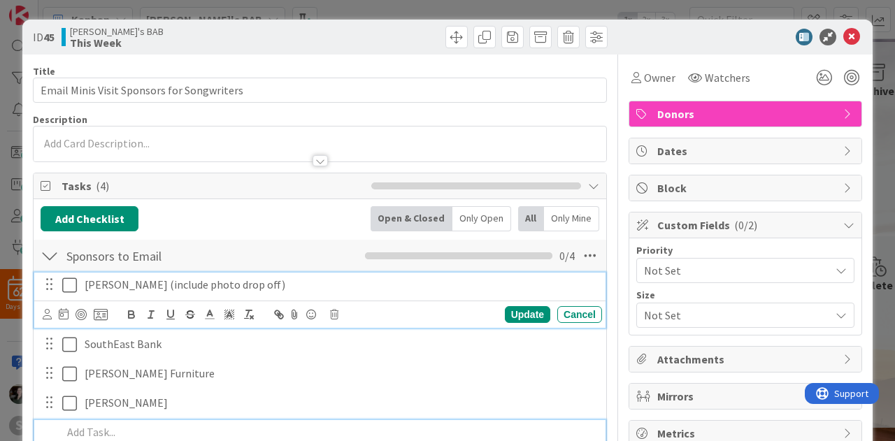
click at [283, 283] on p "[PERSON_NAME] (include photo drop off)" at bounding box center [341, 285] width 512 height 16
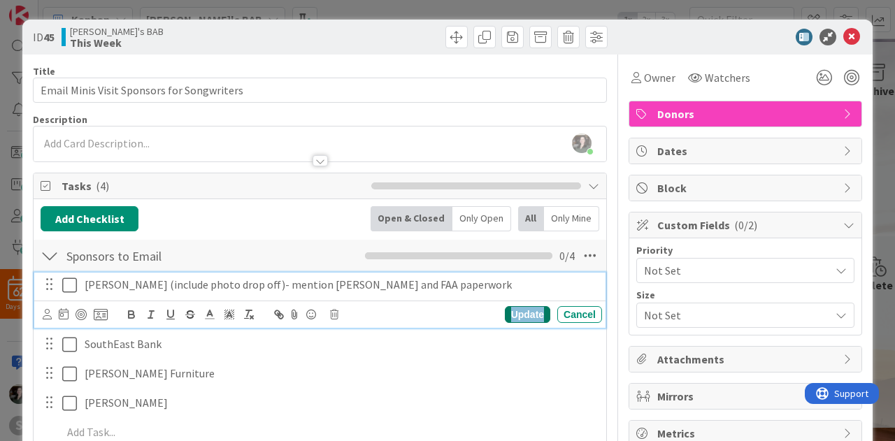
click at [507, 312] on div "Update" at bounding box center [527, 314] width 45 height 17
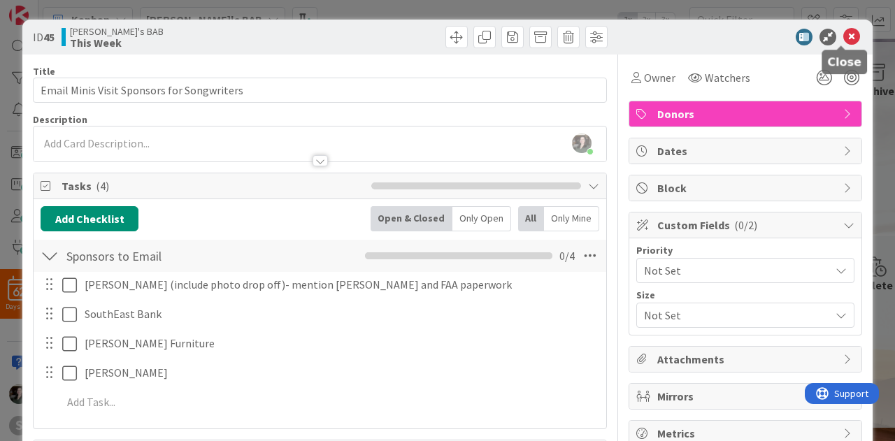
click at [843, 42] on icon at bounding box center [851, 37] width 17 height 17
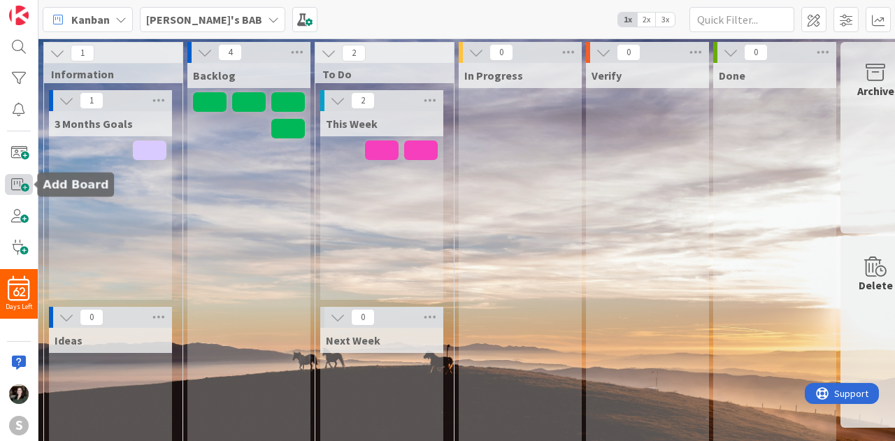
click at [24, 185] on span at bounding box center [19, 184] width 28 height 20
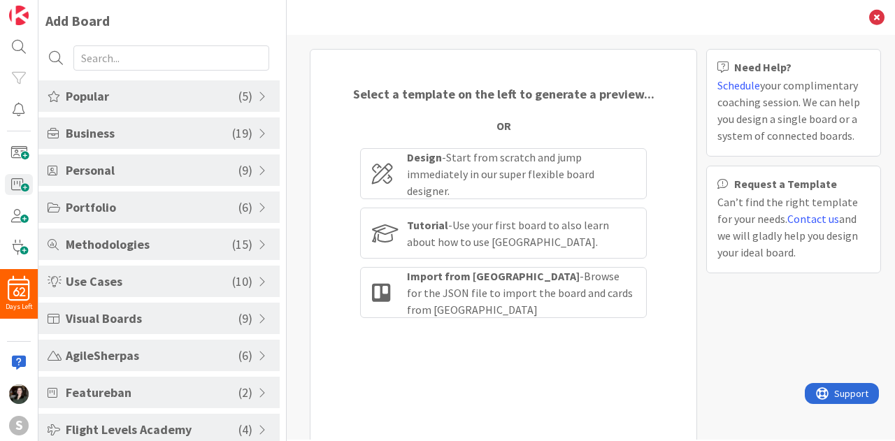
click at [175, 166] on span "Personal" at bounding box center [152, 170] width 173 height 19
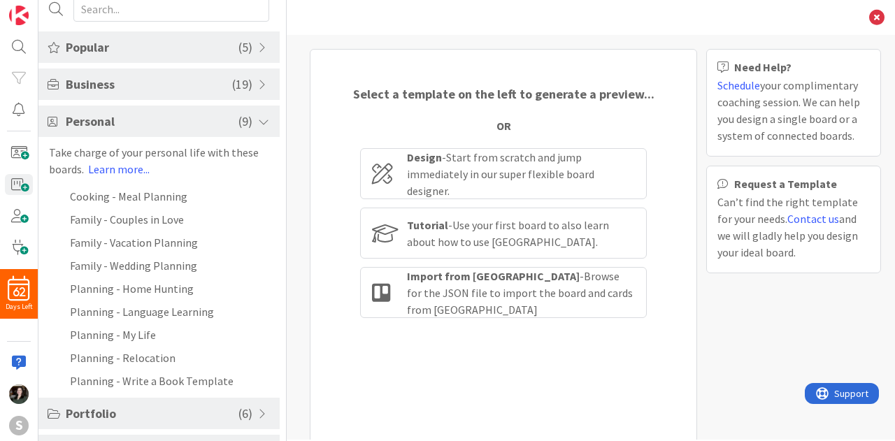
scroll to position [70, 0]
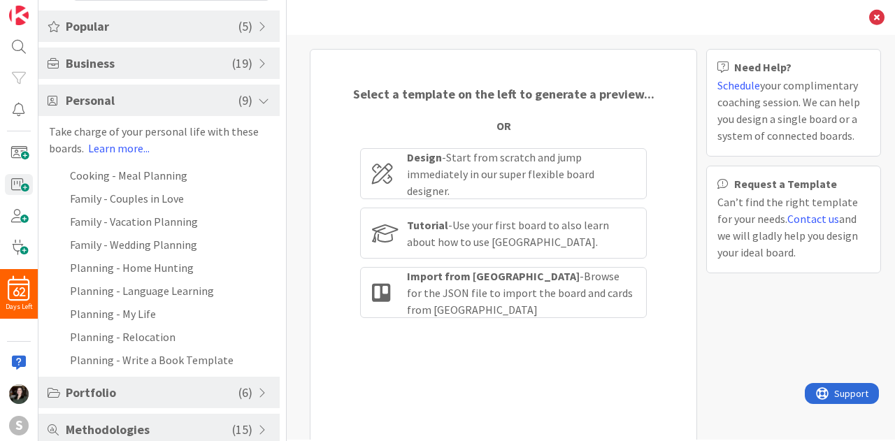
click at [253, 92] on div "Personal ( 9 )" at bounding box center [158, 100] width 241 height 31
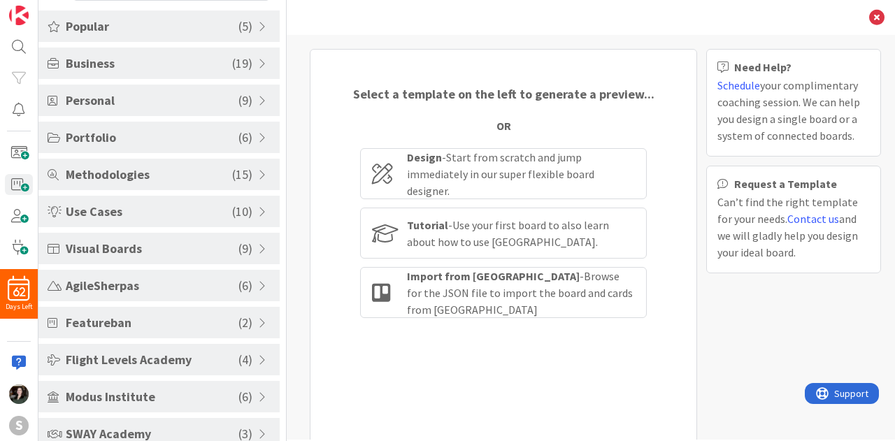
scroll to position [0, 0]
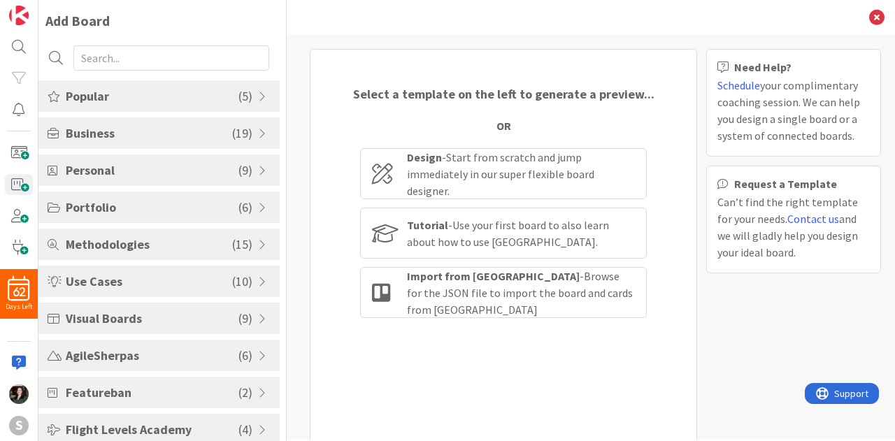
drag, startPoint x: 884, startPoint y: 6, endPoint x: 878, endPoint y: 12, distance: 8.9
click at [878, 10] on div "Back" at bounding box center [591, 17] width 608 height 35
click at [880, 10] on icon at bounding box center [876, 17] width 15 height 15
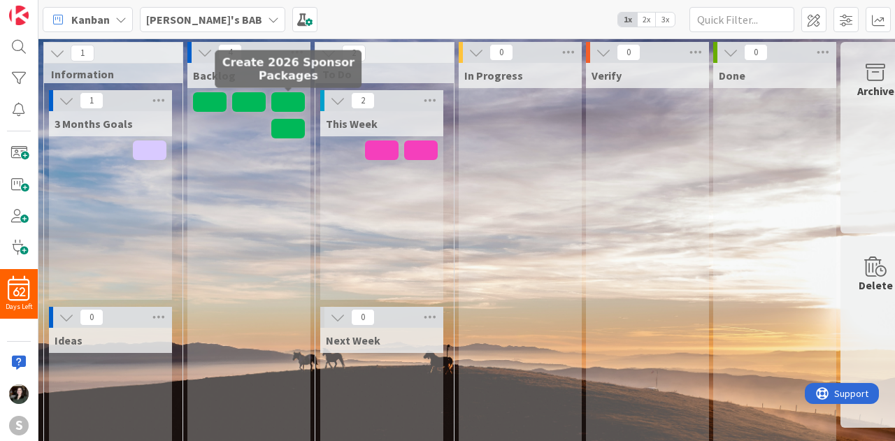
click at [280, 100] on span at bounding box center [288, 102] width 34 height 20
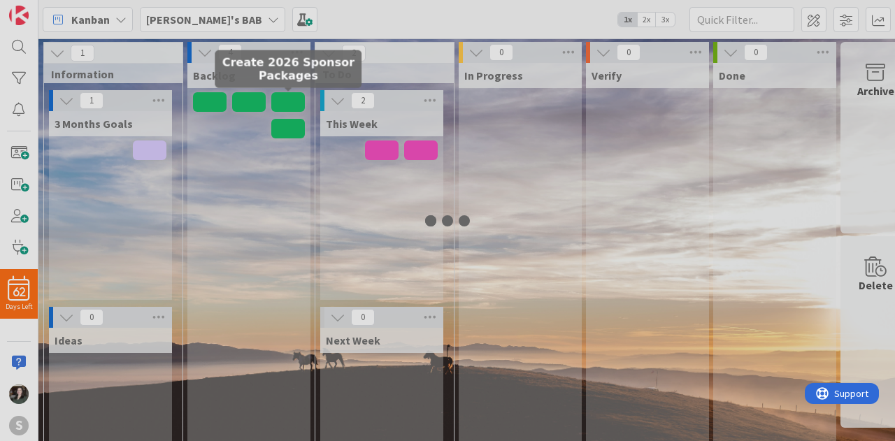
click at [281, 100] on div at bounding box center [447, 220] width 895 height 441
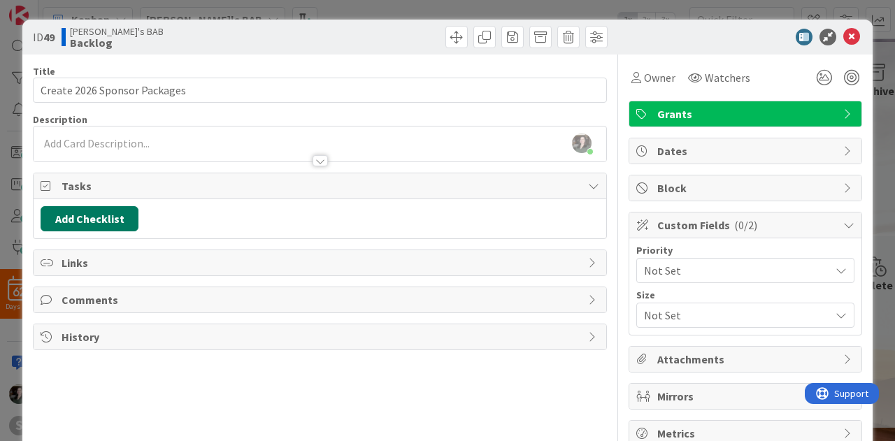
click at [99, 213] on button "Add Checklist" at bounding box center [90, 218] width 98 height 25
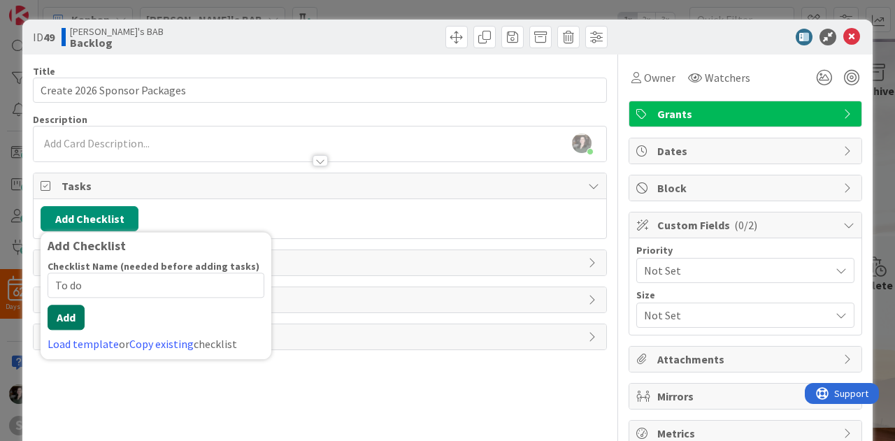
click at [72, 317] on button "Add" at bounding box center [66, 317] width 37 height 25
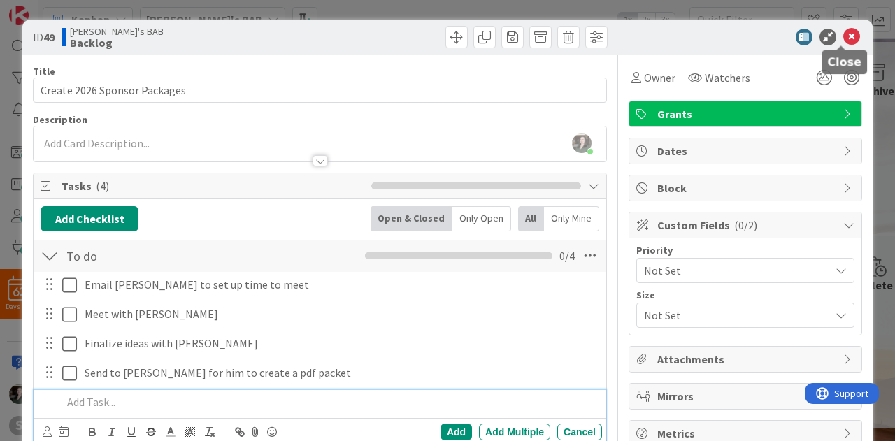
click at [843, 36] on icon at bounding box center [851, 37] width 17 height 17
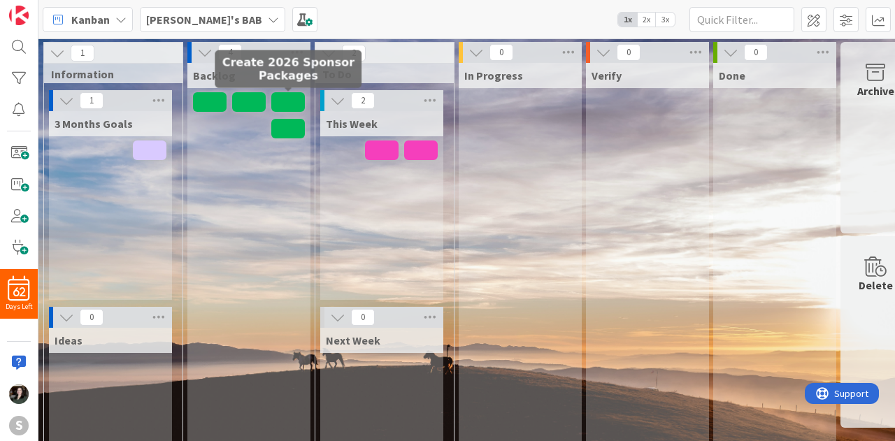
click at [282, 96] on span at bounding box center [288, 102] width 34 height 20
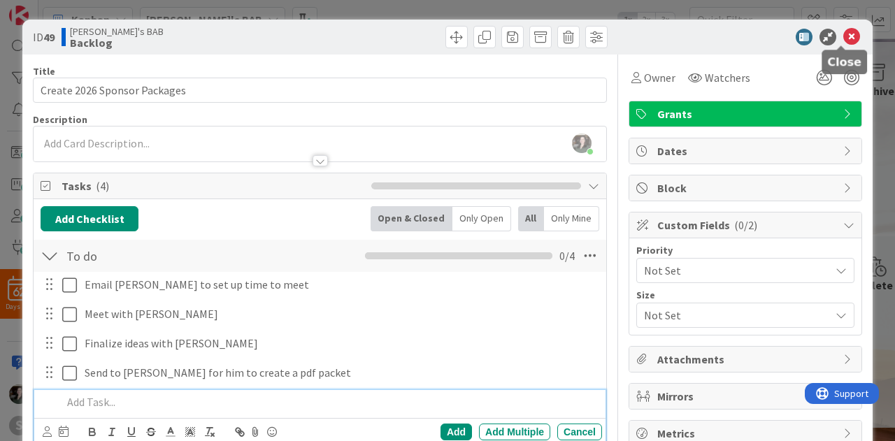
click at [843, 40] on icon at bounding box center [851, 37] width 17 height 17
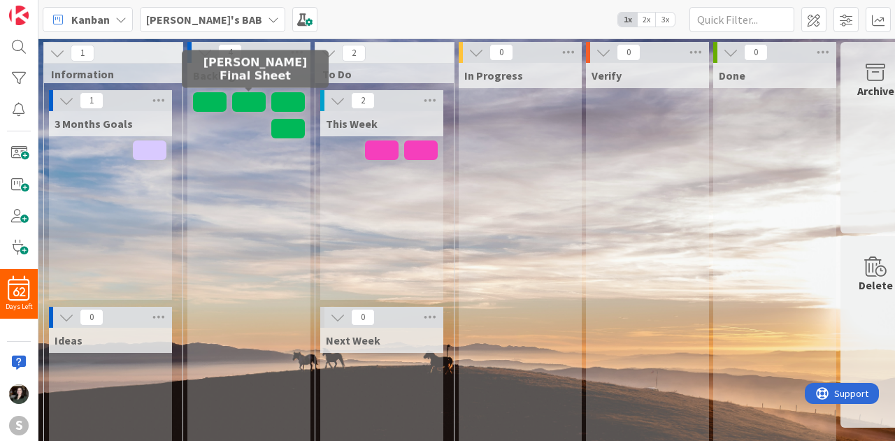
click at [236, 103] on span at bounding box center [249, 102] width 34 height 20
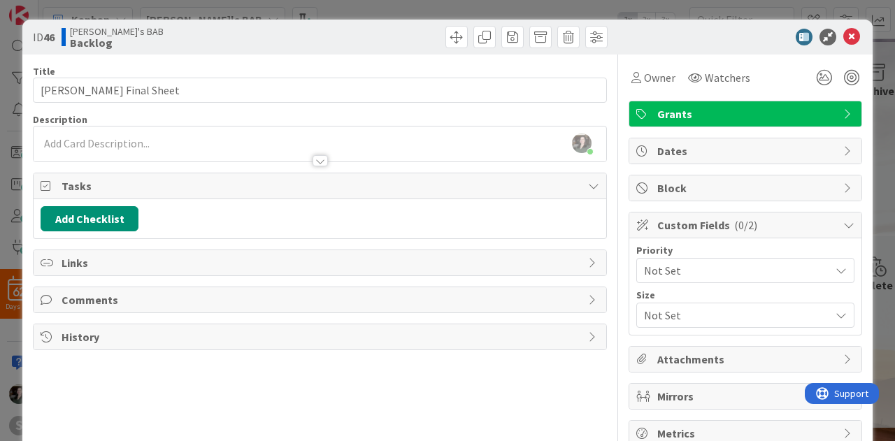
click at [844, 23] on div "ID 46 [PERSON_NAME]'s BAB Backlog" at bounding box center [447, 37] width 850 height 35
click at [843, 33] on icon at bounding box center [851, 37] width 17 height 17
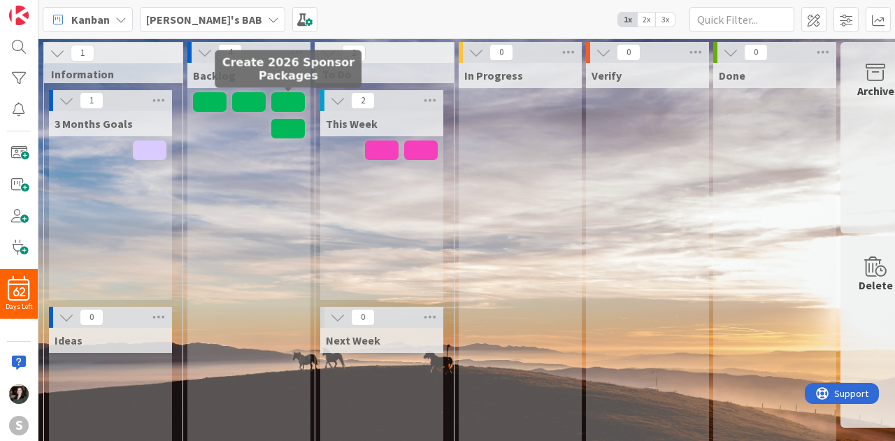
click at [295, 106] on span at bounding box center [288, 102] width 34 height 20
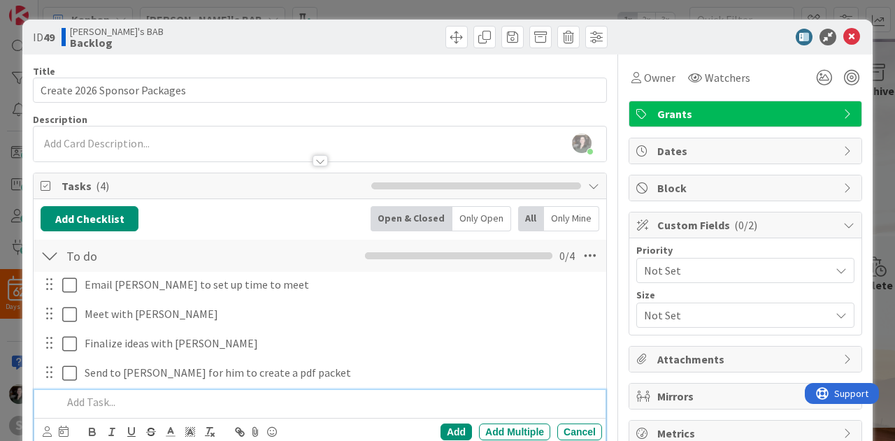
click at [48, 287] on div at bounding box center [49, 284] width 18 height 21
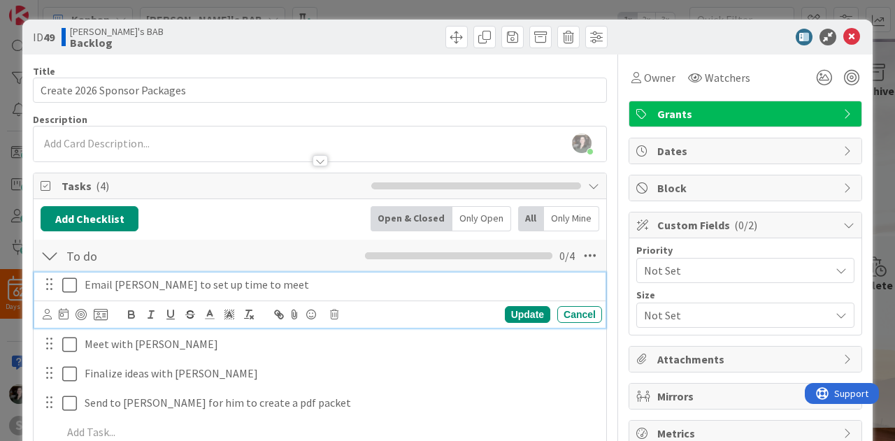
click at [225, 286] on p "Email [PERSON_NAME] to set up time to meet" at bounding box center [341, 285] width 512 height 16
click at [101, 315] on icon at bounding box center [101, 314] width 14 height 13
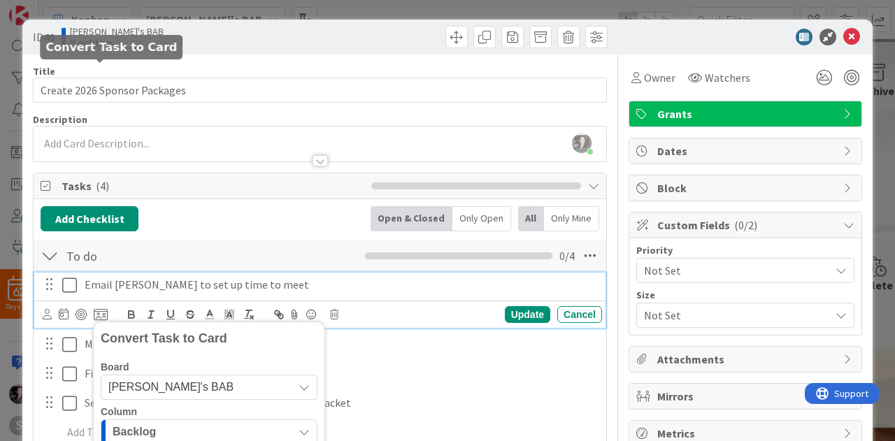
scroll to position [243, 0]
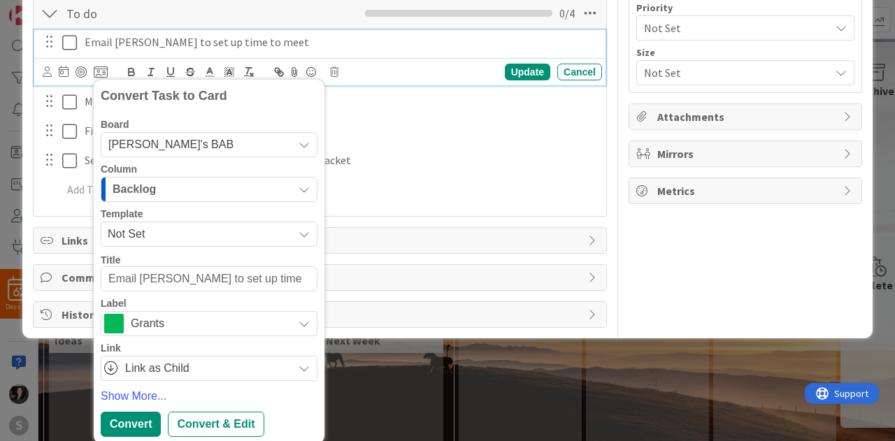
click at [191, 195] on div "Backlog" at bounding box center [201, 189] width 184 height 22
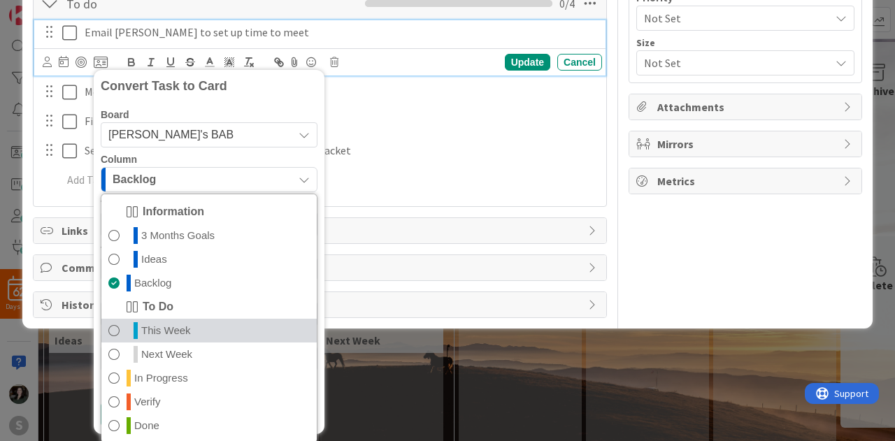
click at [201, 330] on link "This Week" at bounding box center [208, 331] width 215 height 24
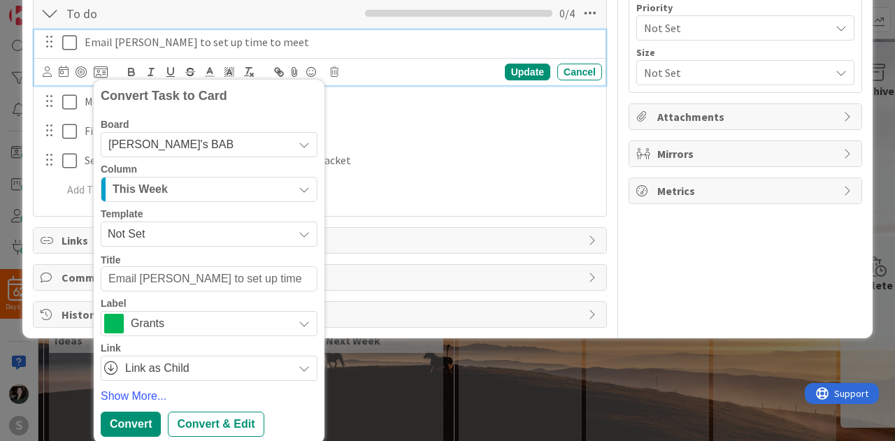
click at [165, 315] on span "Grants" at bounding box center [208, 324] width 155 height 20
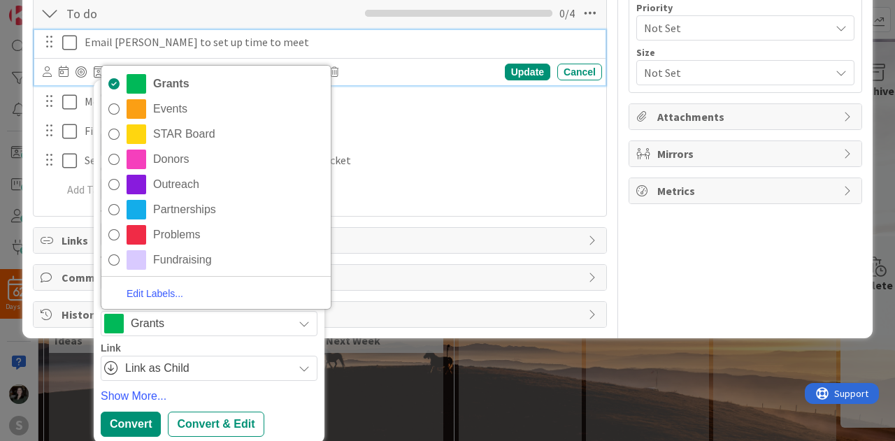
click at [209, 113] on span "Events" at bounding box center [238, 109] width 171 height 21
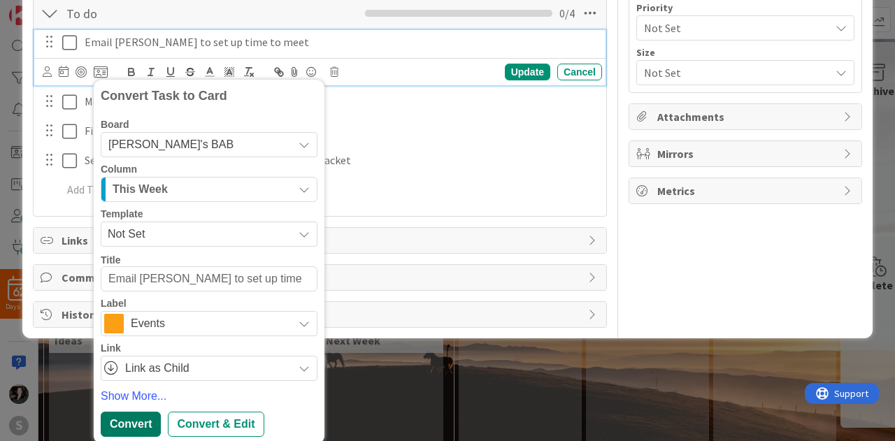
click at [113, 414] on div "Convert" at bounding box center [131, 424] width 60 height 25
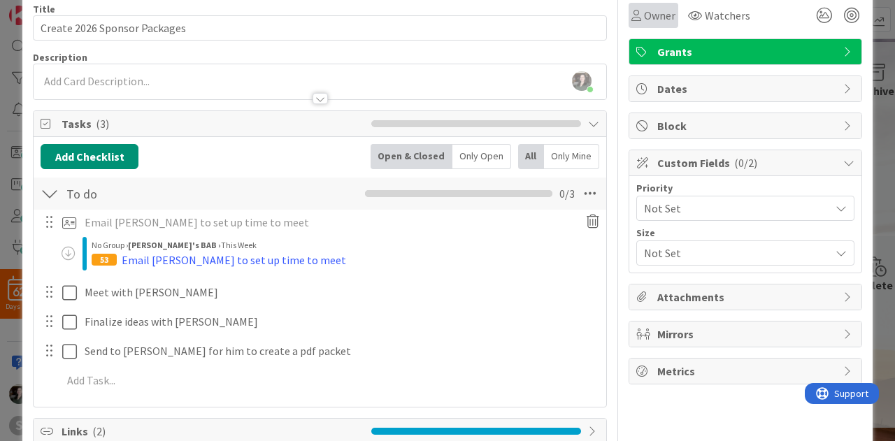
scroll to position [0, 0]
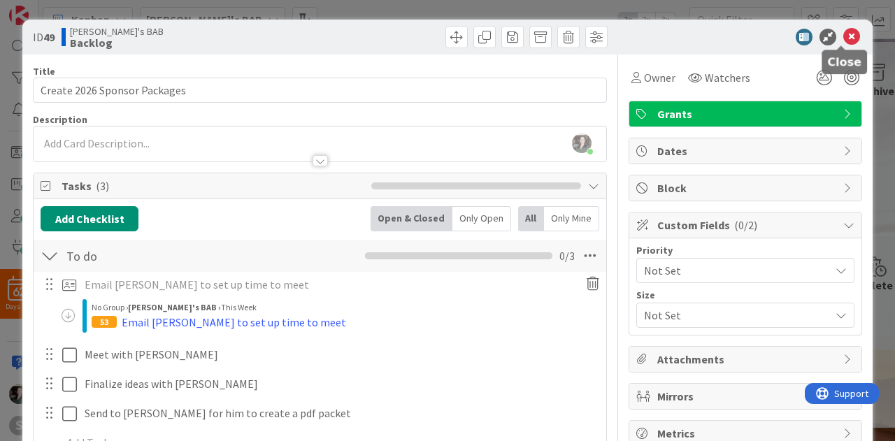
click at [843, 36] on icon at bounding box center [851, 37] width 17 height 17
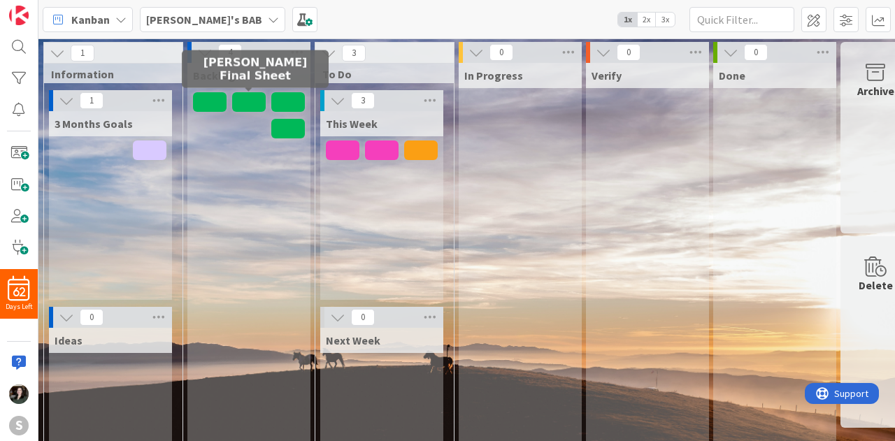
click at [244, 103] on span at bounding box center [249, 102] width 34 height 20
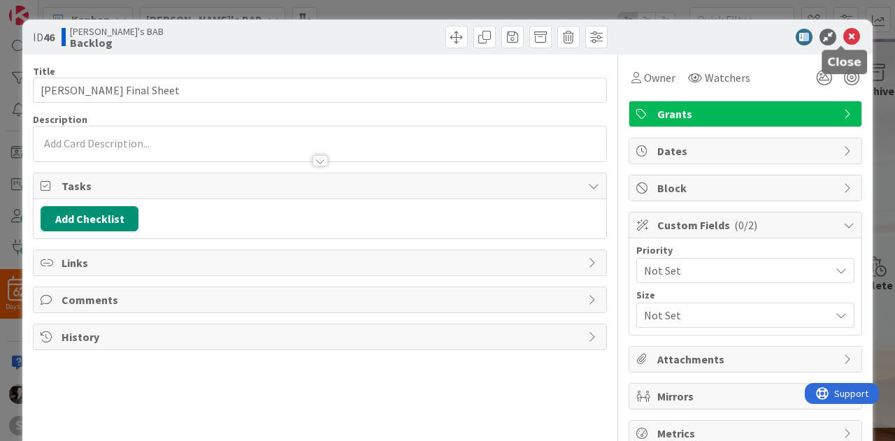
click at [843, 31] on icon at bounding box center [851, 37] width 17 height 17
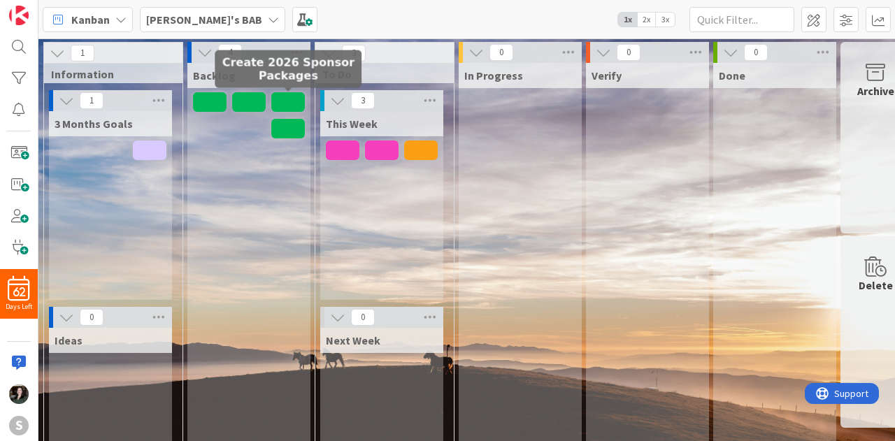
click at [279, 100] on span at bounding box center [288, 102] width 34 height 20
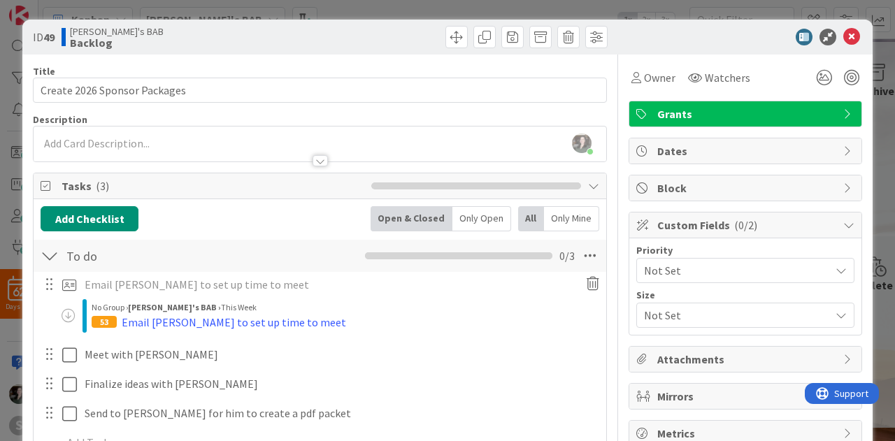
click at [827, 115] on div "Grants" at bounding box center [745, 113] width 232 height 25
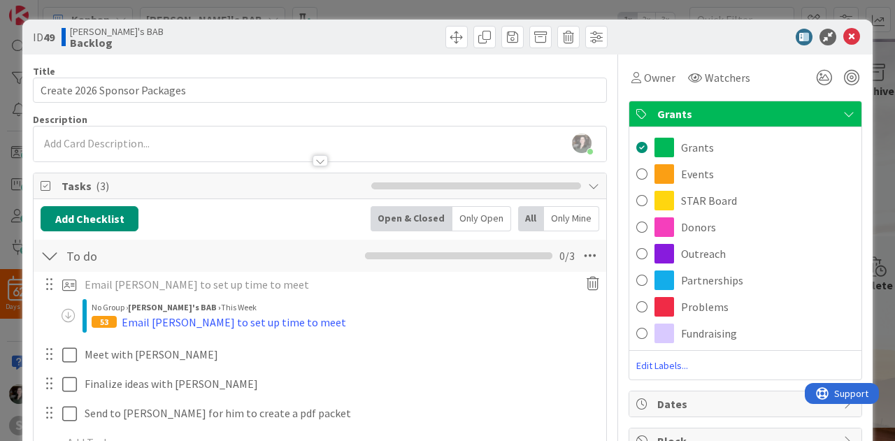
click at [681, 182] on div "Events" at bounding box center [745, 174] width 232 height 27
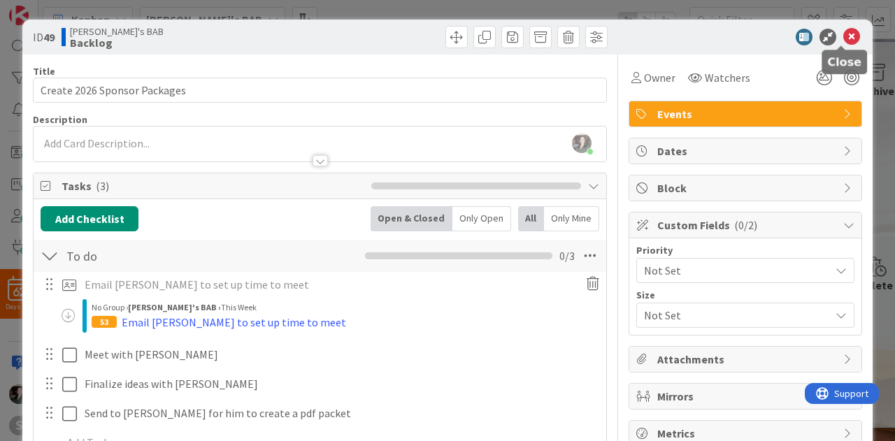
click at [846, 38] on icon at bounding box center [851, 37] width 17 height 17
